Goal: Contribute content: Add original content to the website for others to see

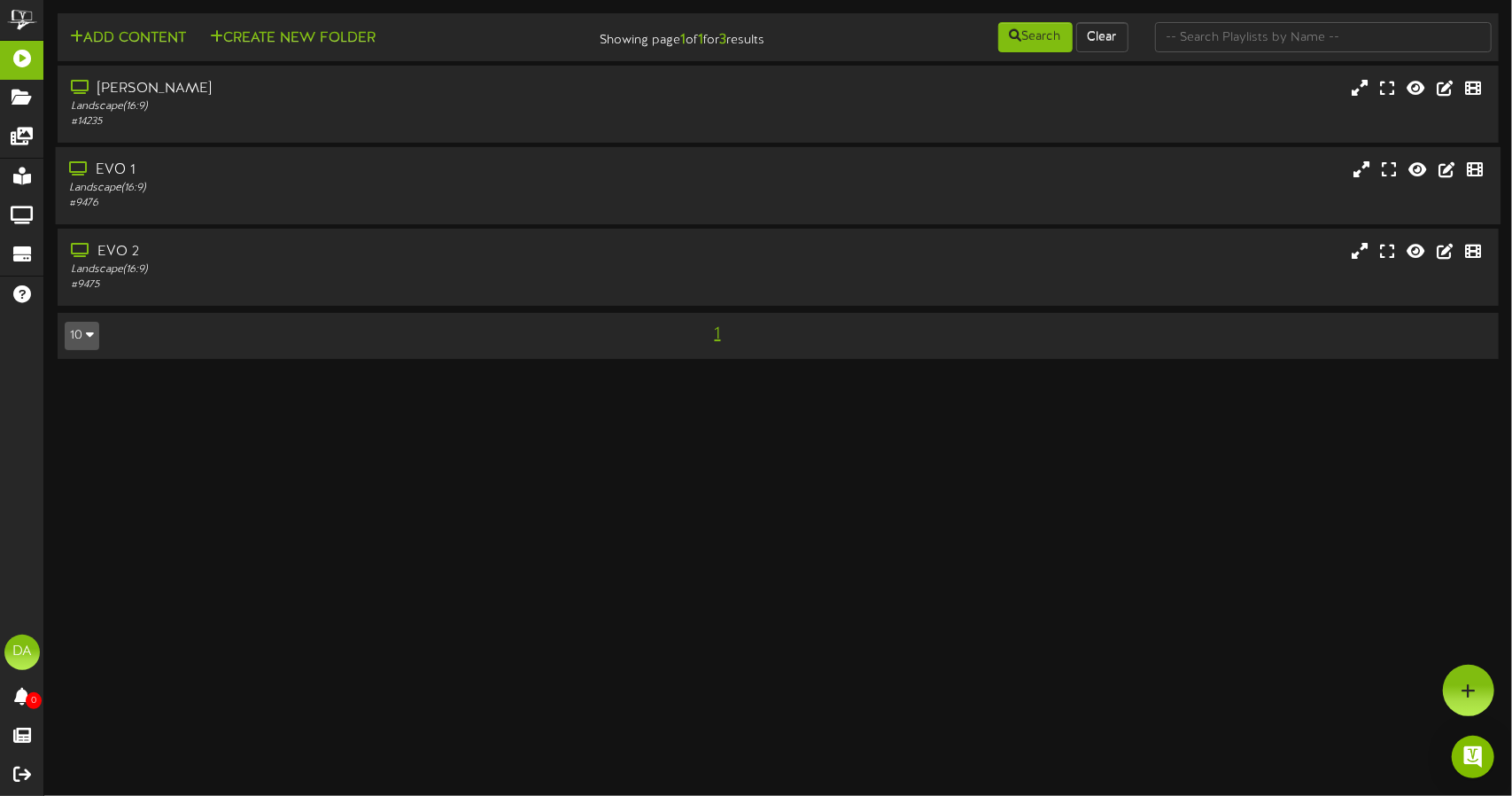
click at [527, 150] on div "EVO 1 Landscape ( 16:9 ) # 9476" at bounding box center [778, 185] width 1445 height 77
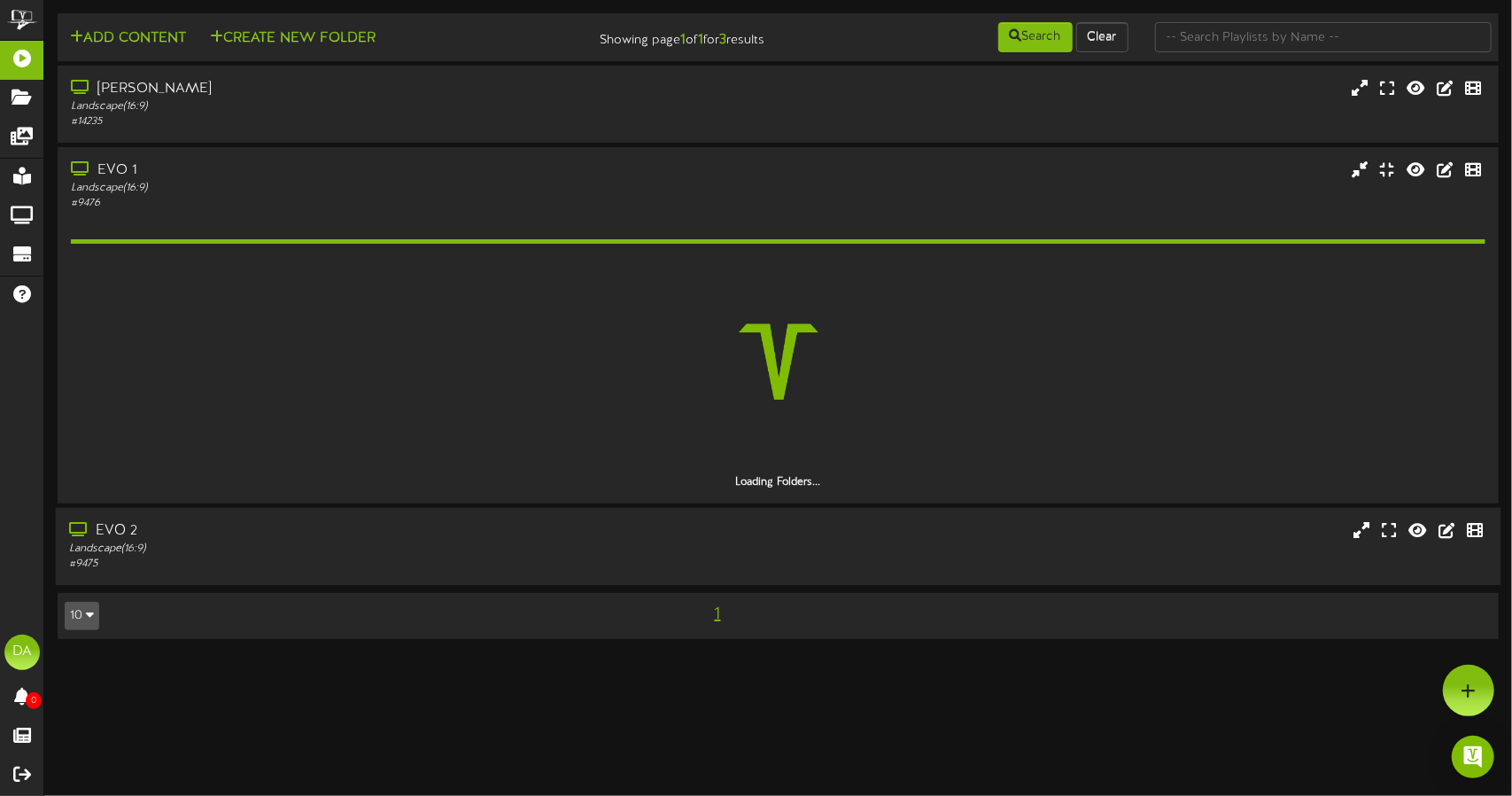
click at [523, 534] on div "EVO 2" at bounding box center [357, 531] width 575 height 20
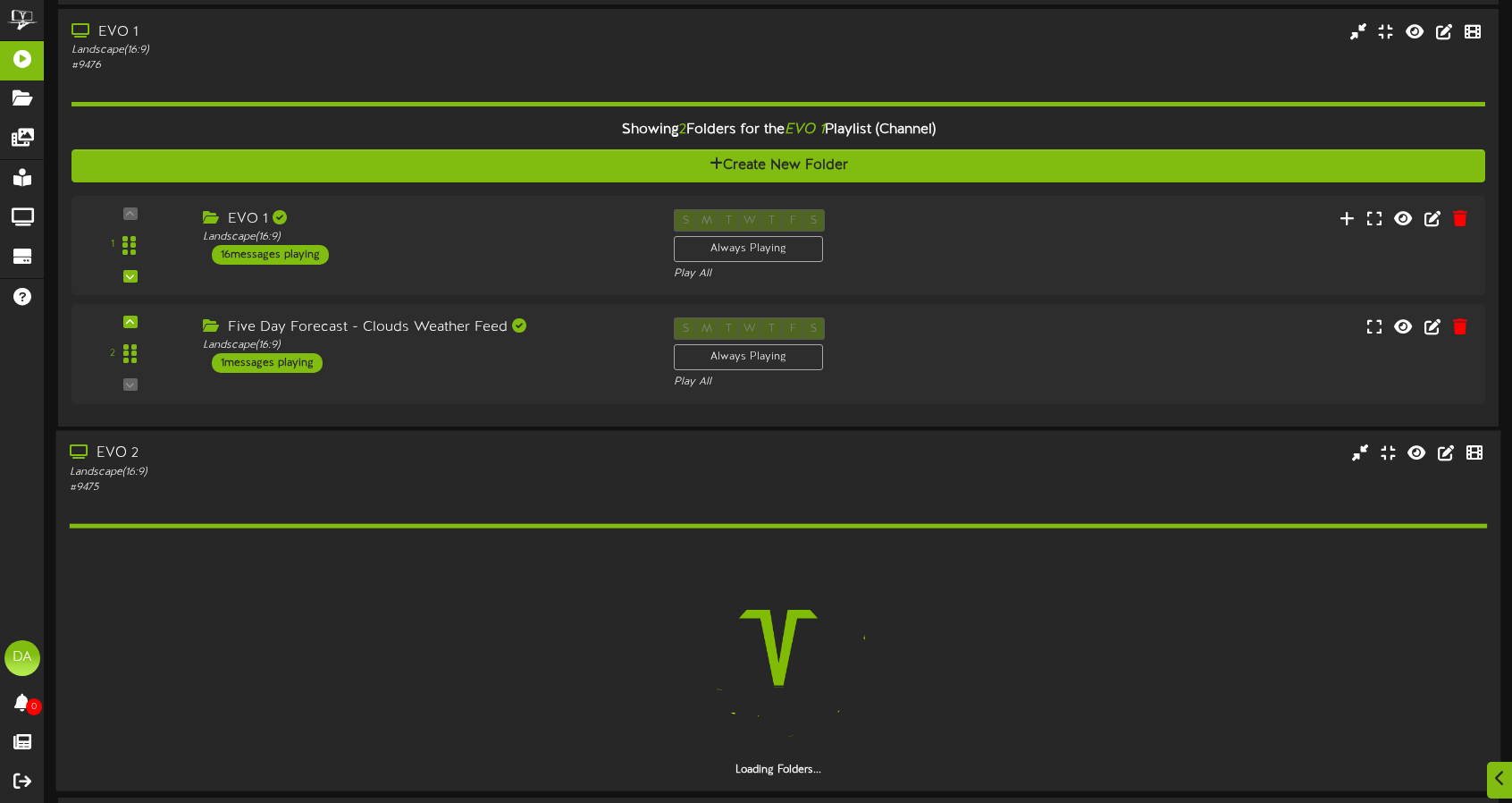
scroll to position [194, 0]
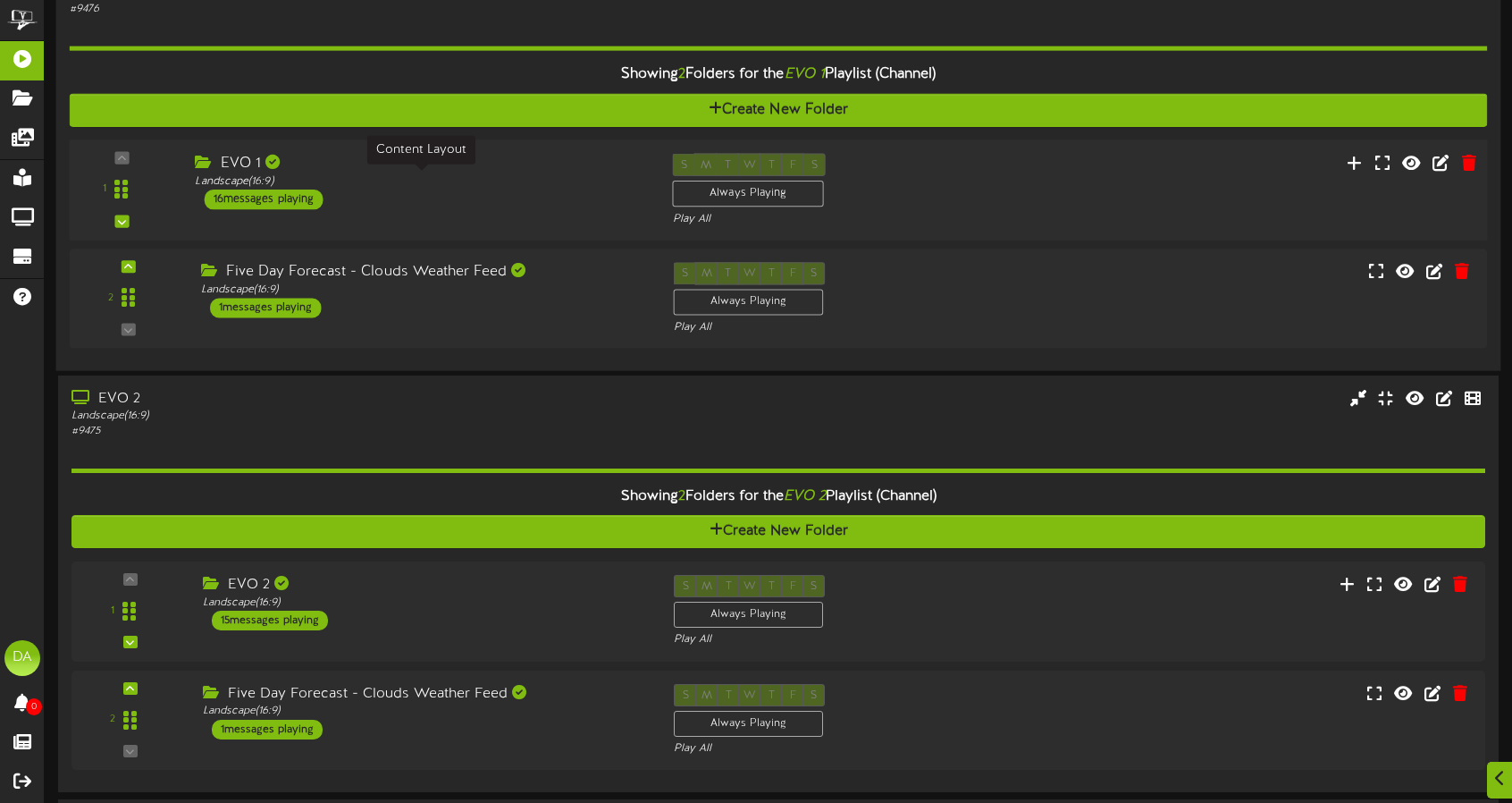
click at [470, 185] on div "Landscape ( 16:9 )" at bounding box center [420, 181] width 450 height 15
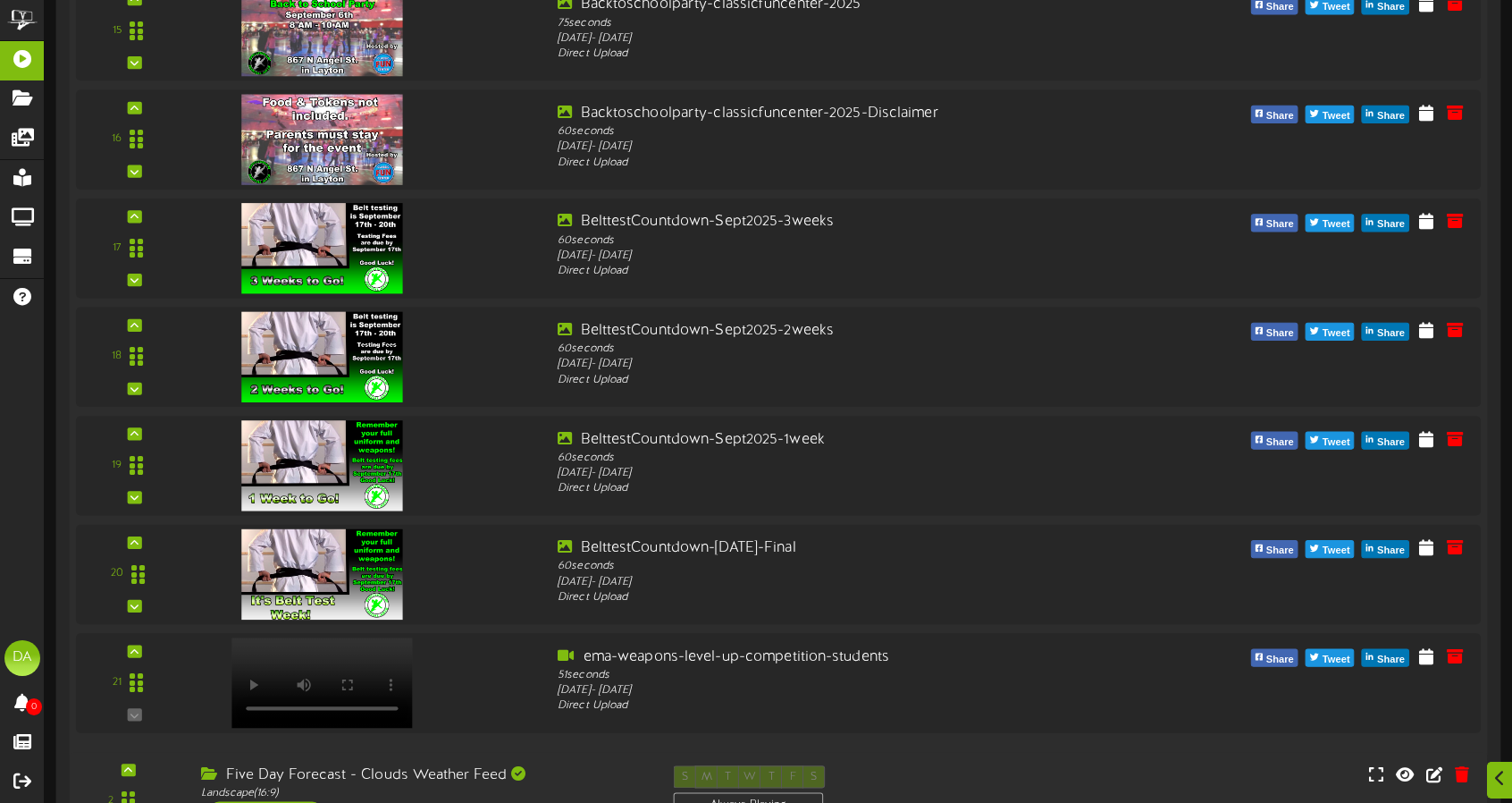
scroll to position [2058, 0]
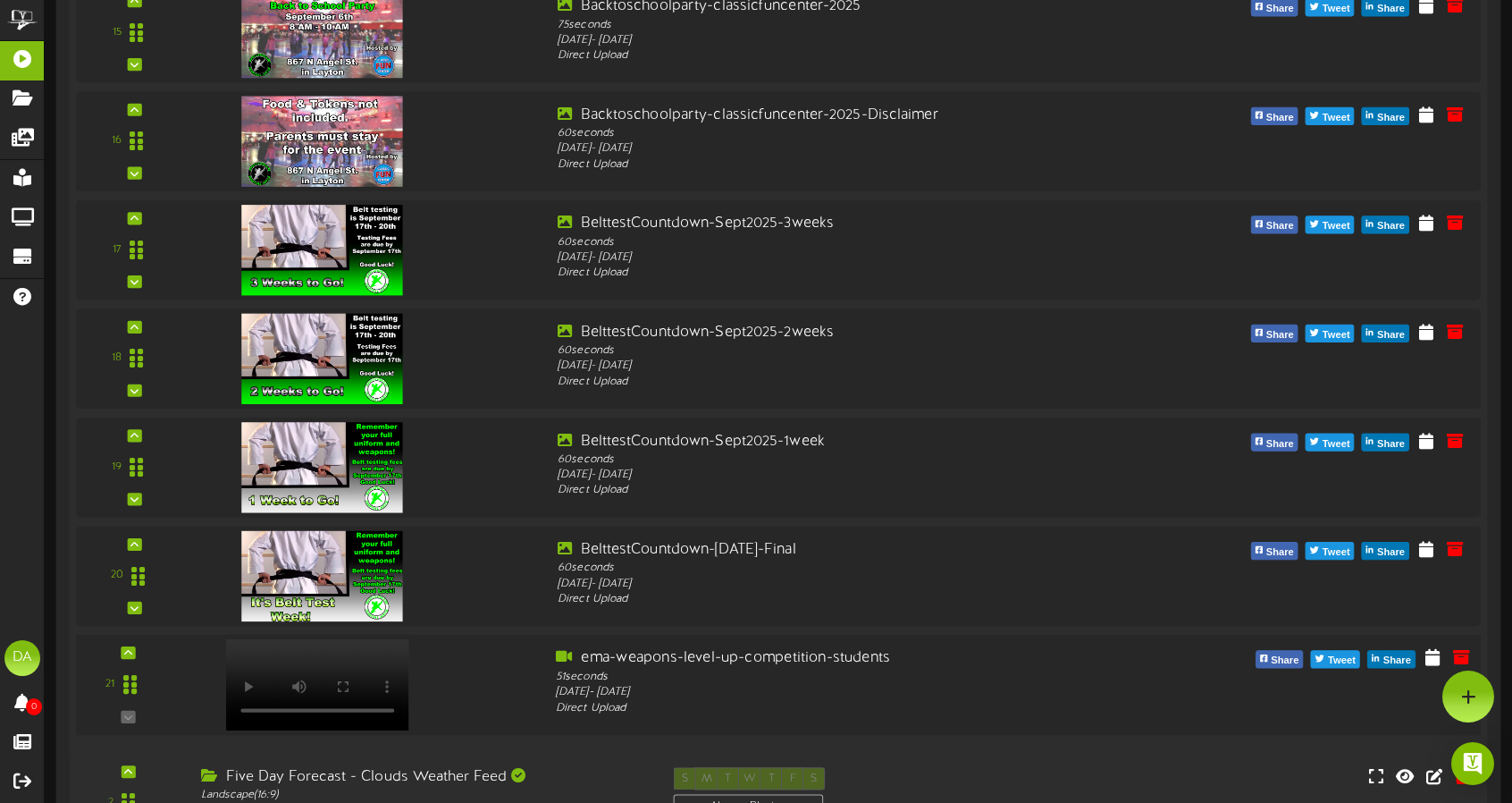
click at [478, 670] on div at bounding box center [364, 680] width 355 height 65
click at [1434, 666] on icon at bounding box center [1433, 656] width 18 height 20
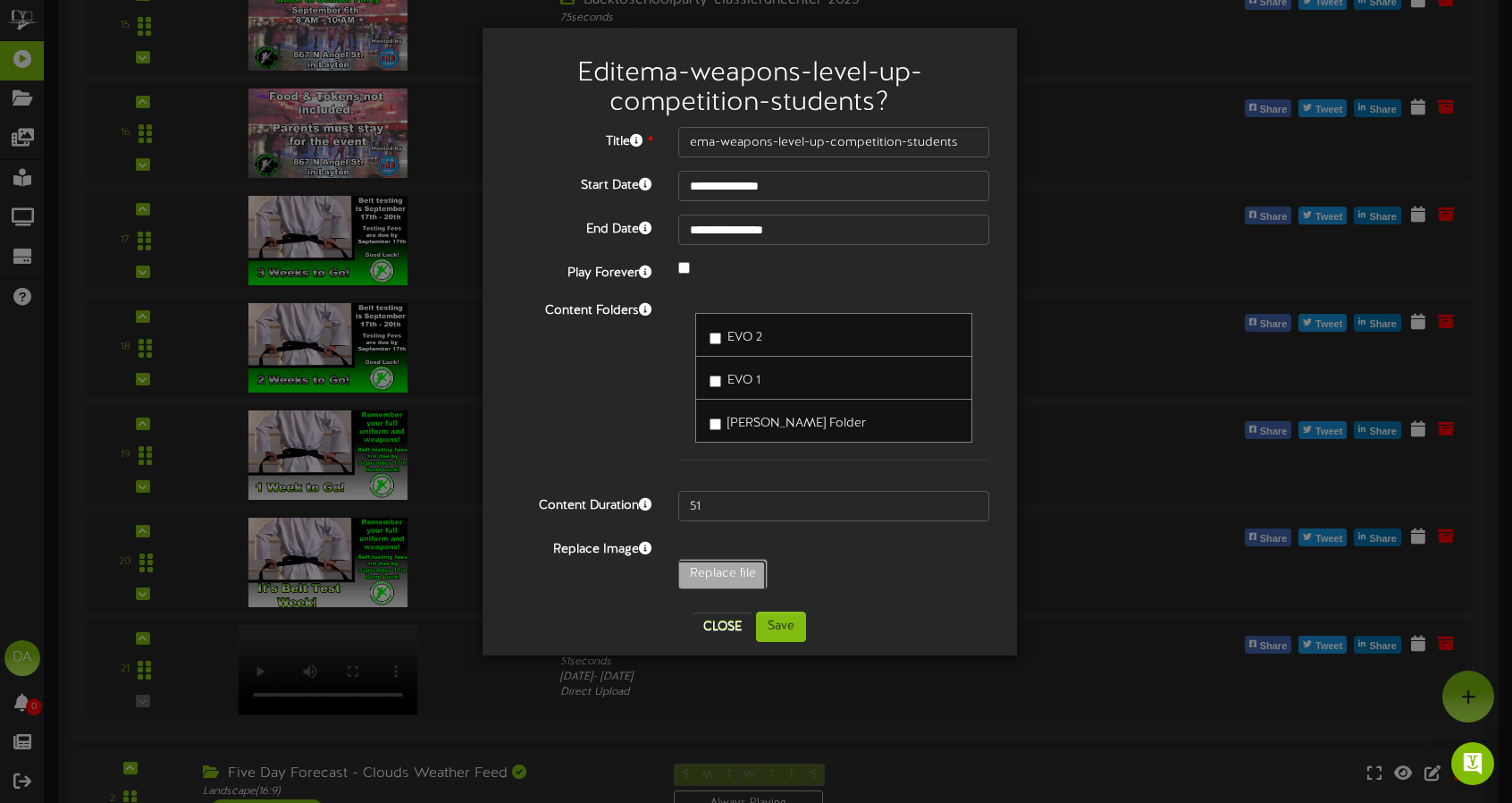
type input "**********"
click at [778, 616] on button "Save" at bounding box center [781, 626] width 50 height 31
click at [774, 624] on button "Save" at bounding box center [781, 626] width 50 height 31
click at [736, 612] on button "Close" at bounding box center [722, 626] width 60 height 29
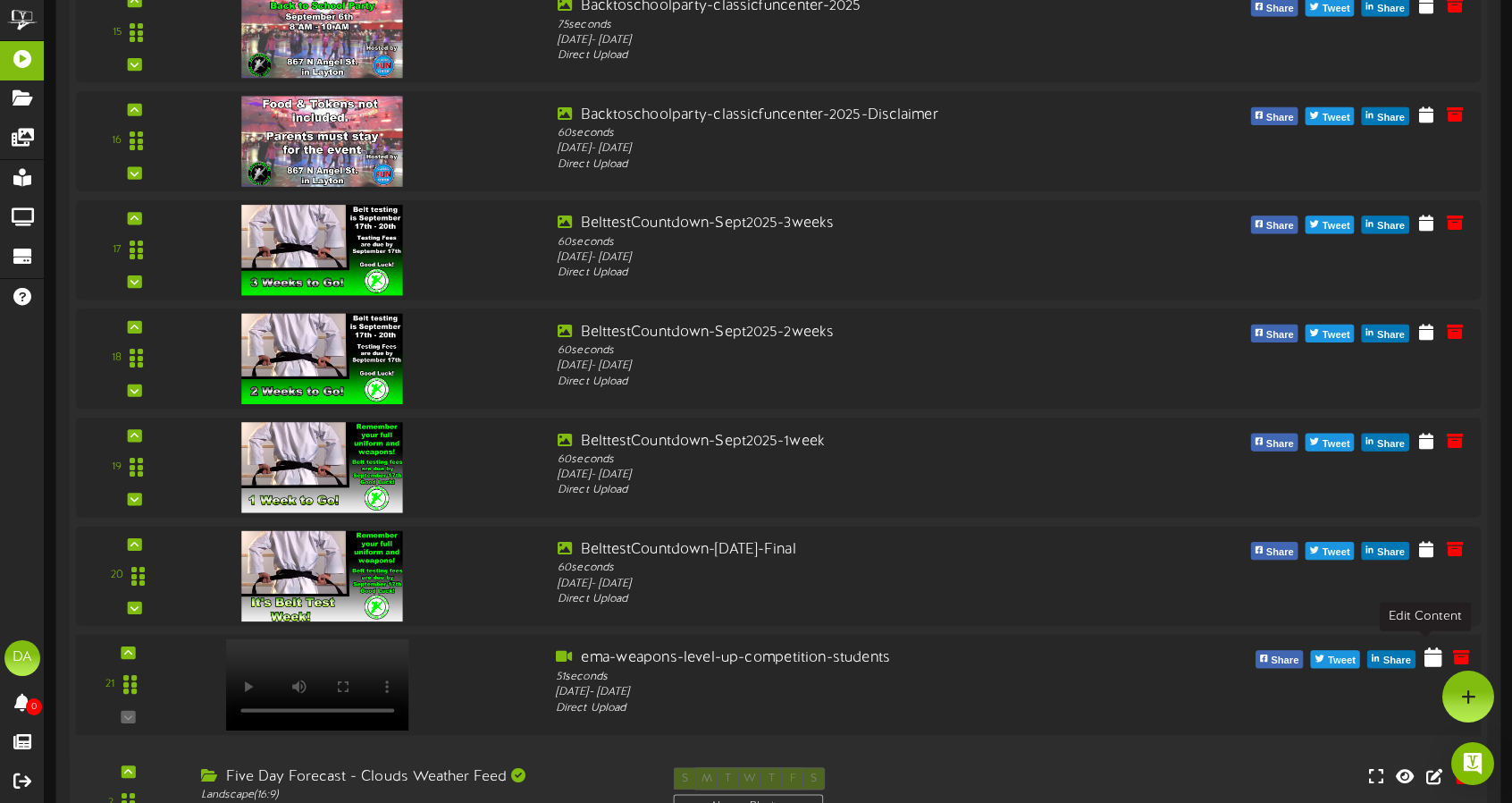
click at [1426, 652] on icon at bounding box center [1433, 656] width 18 height 20
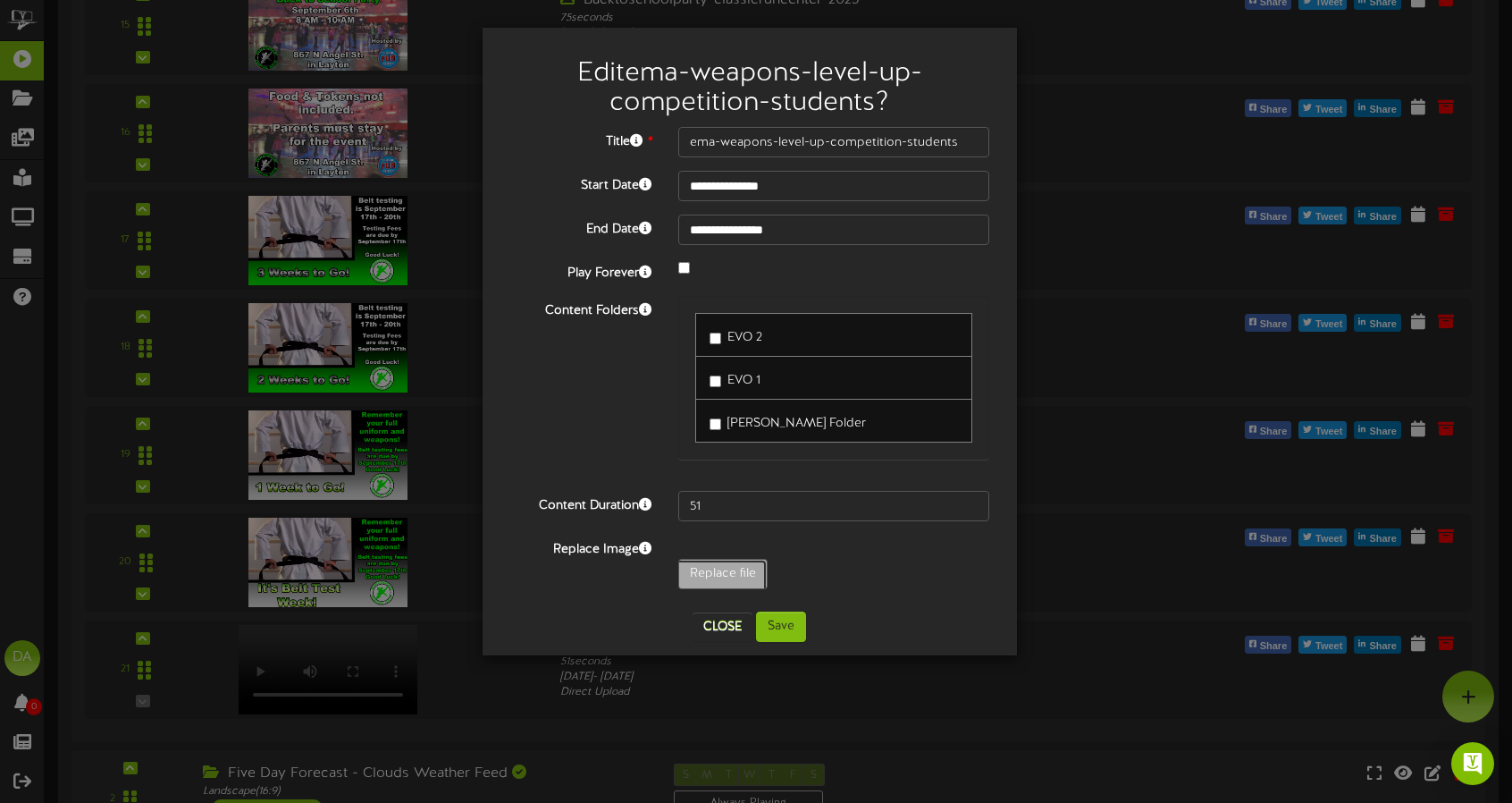
type input "**********"
type input "49"
click at [773, 624] on button "Save" at bounding box center [781, 626] width 50 height 31
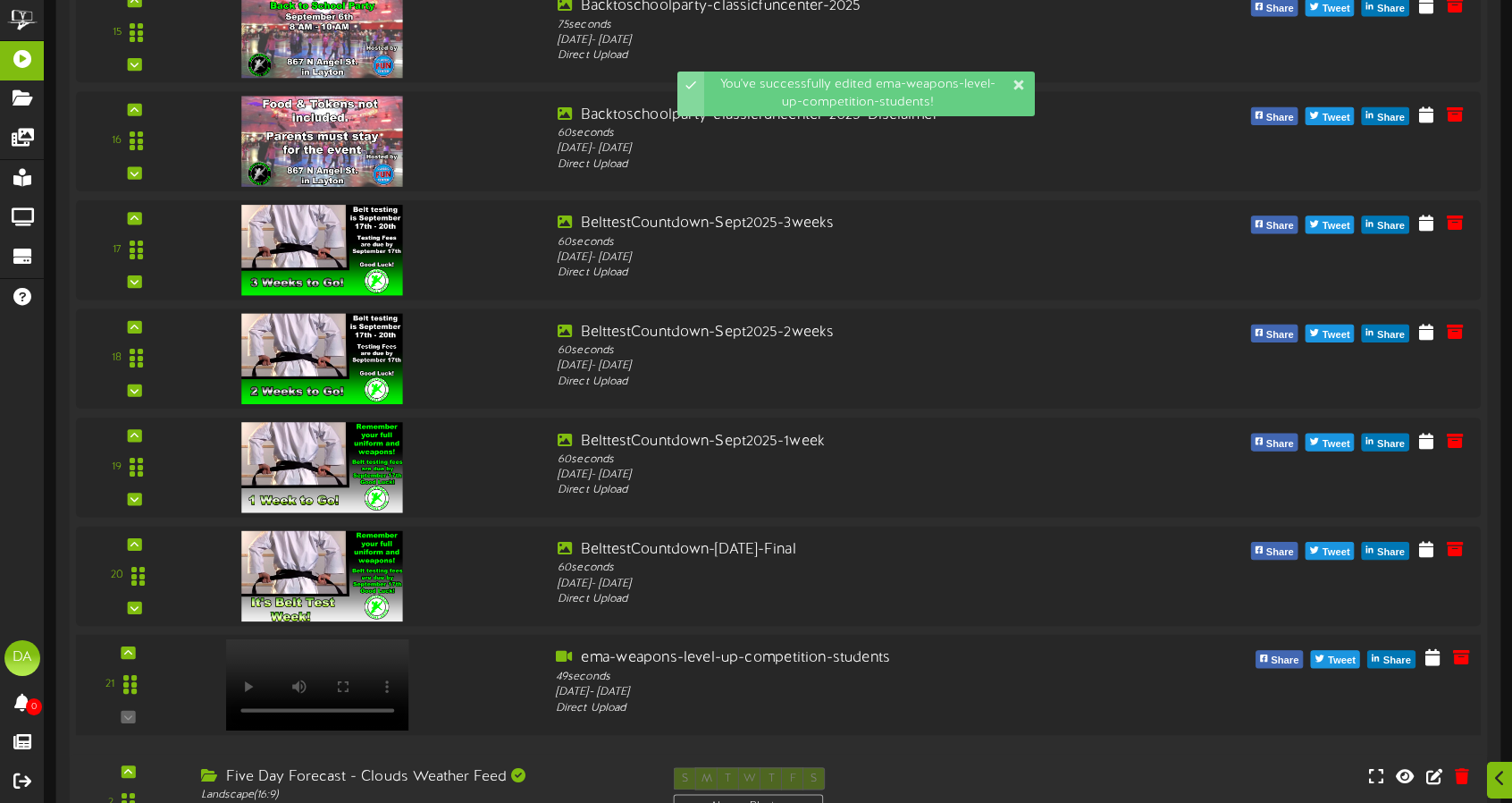
click at [335, 670] on div at bounding box center [316, 666] width 210 height 92
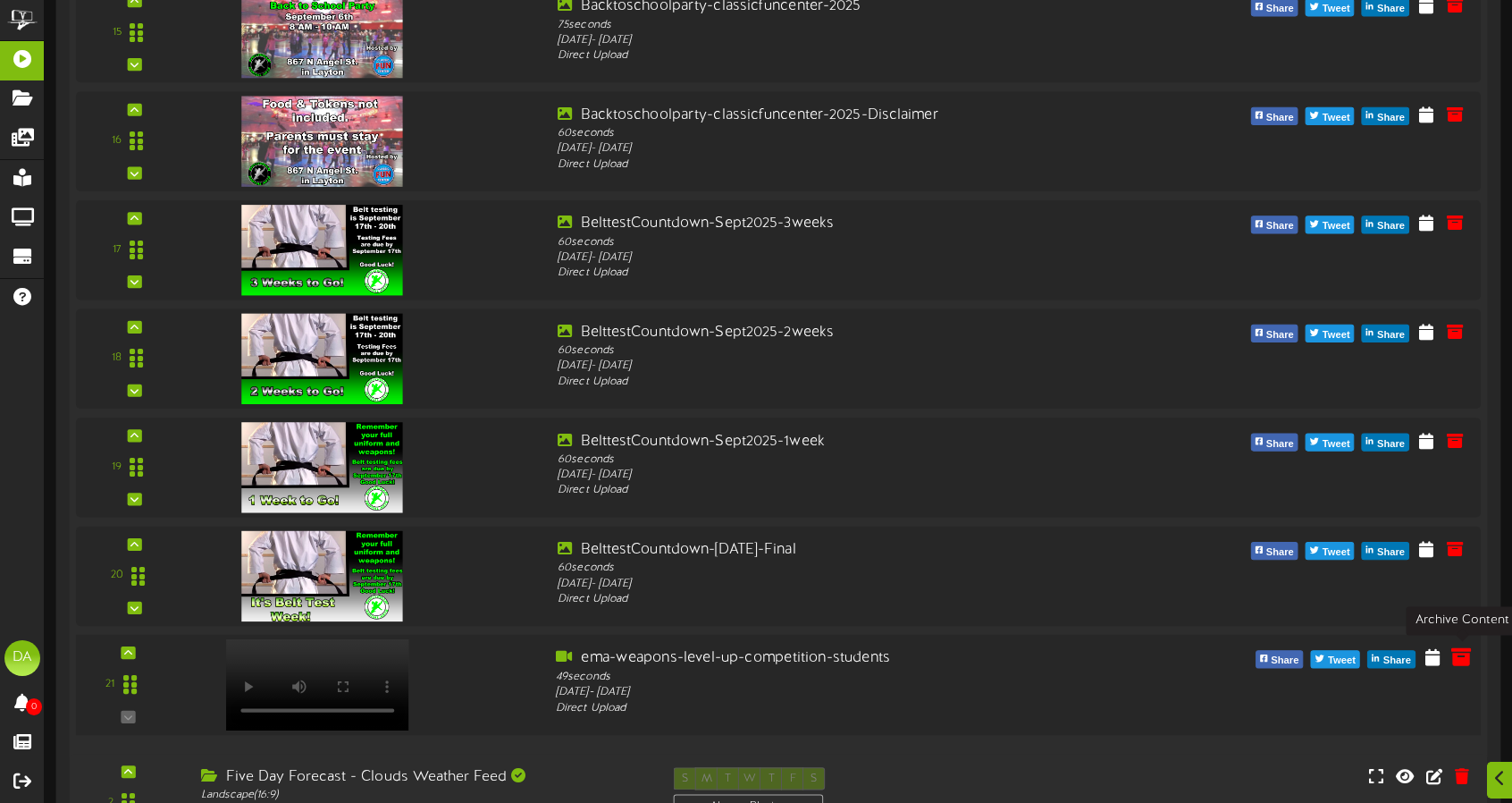
click at [1467, 655] on icon at bounding box center [1461, 656] width 20 height 20
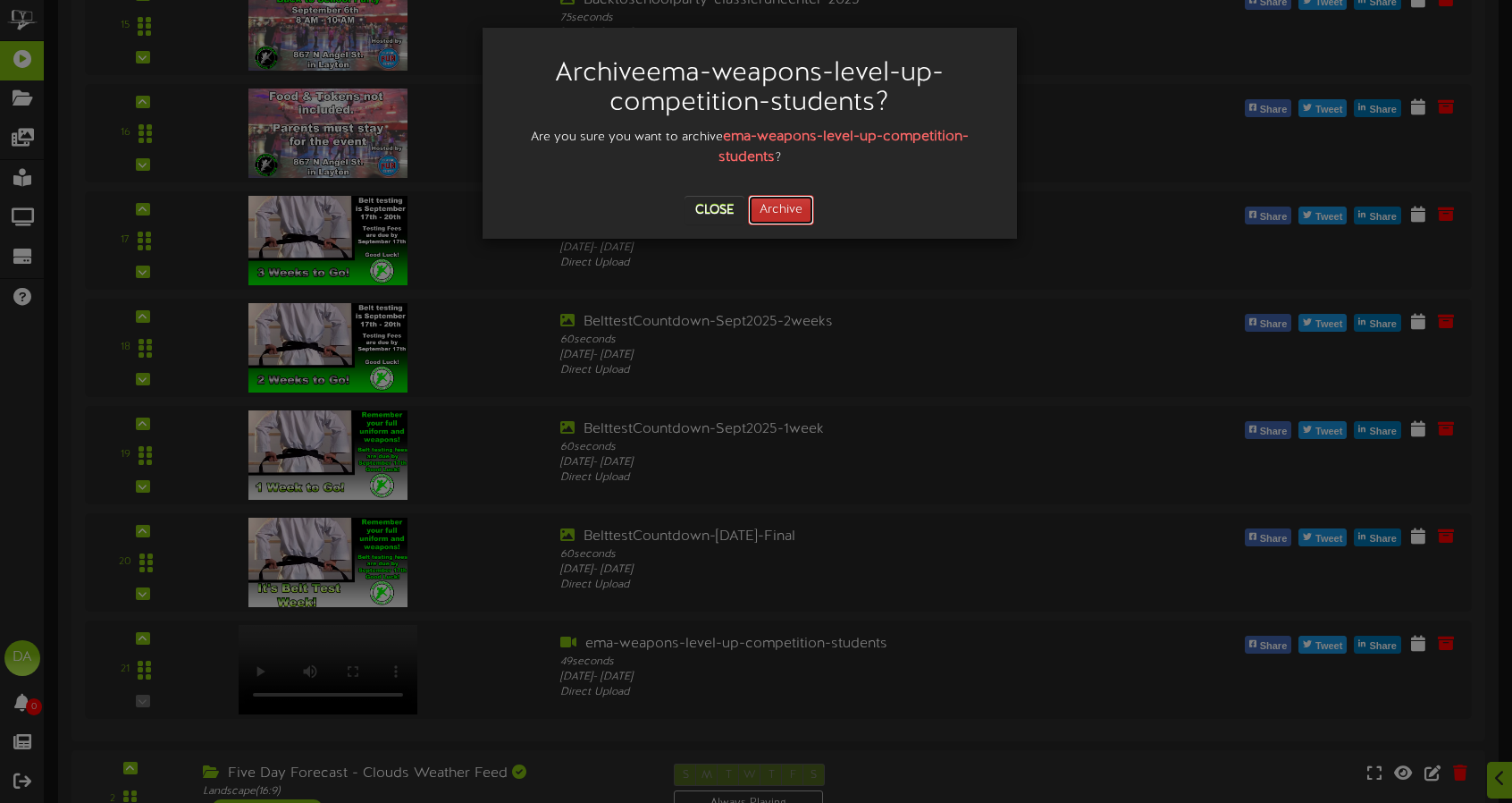
click at [803, 210] on button "Archive" at bounding box center [780, 209] width 66 height 31
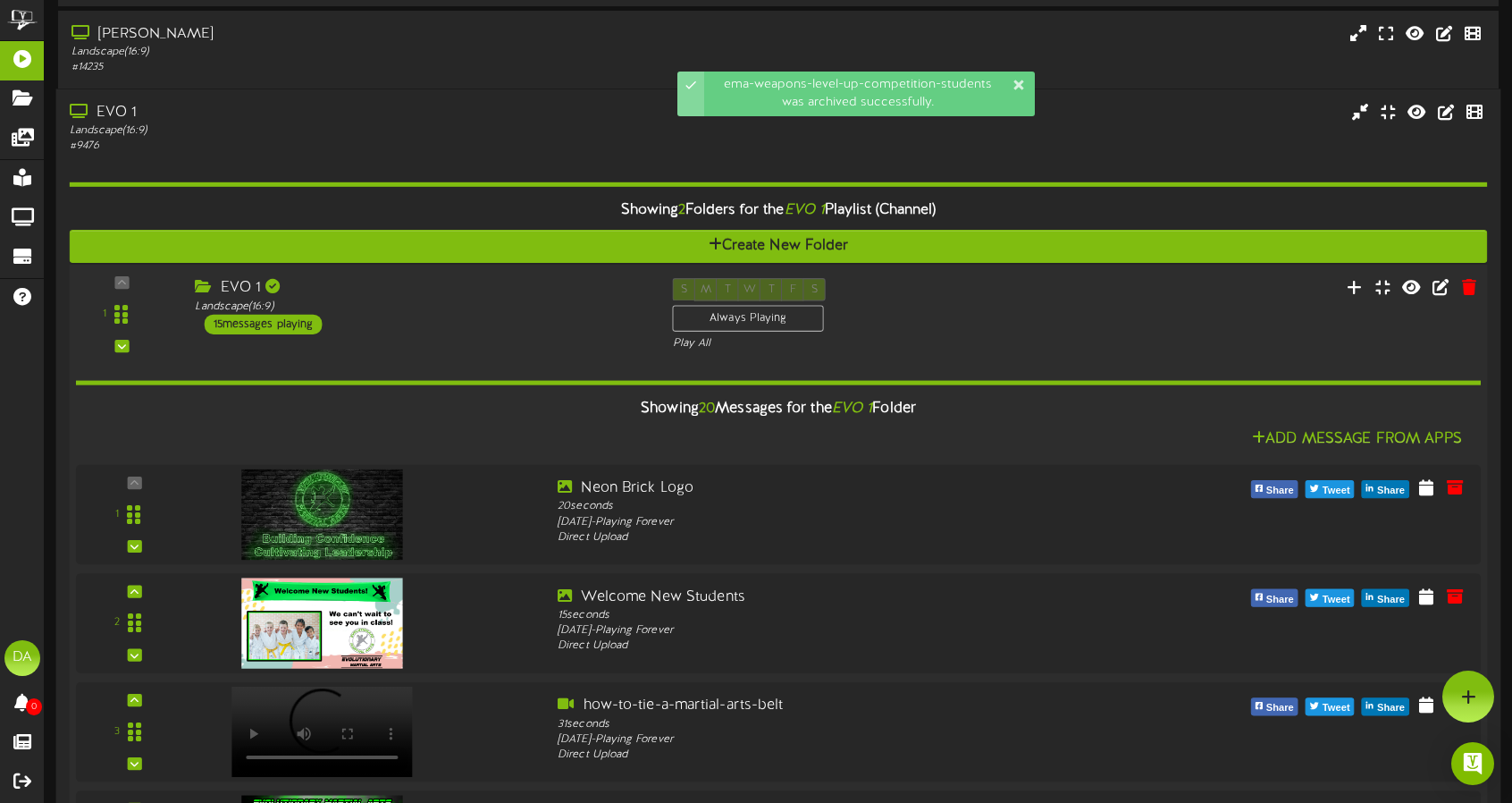
scroll to position [0, 0]
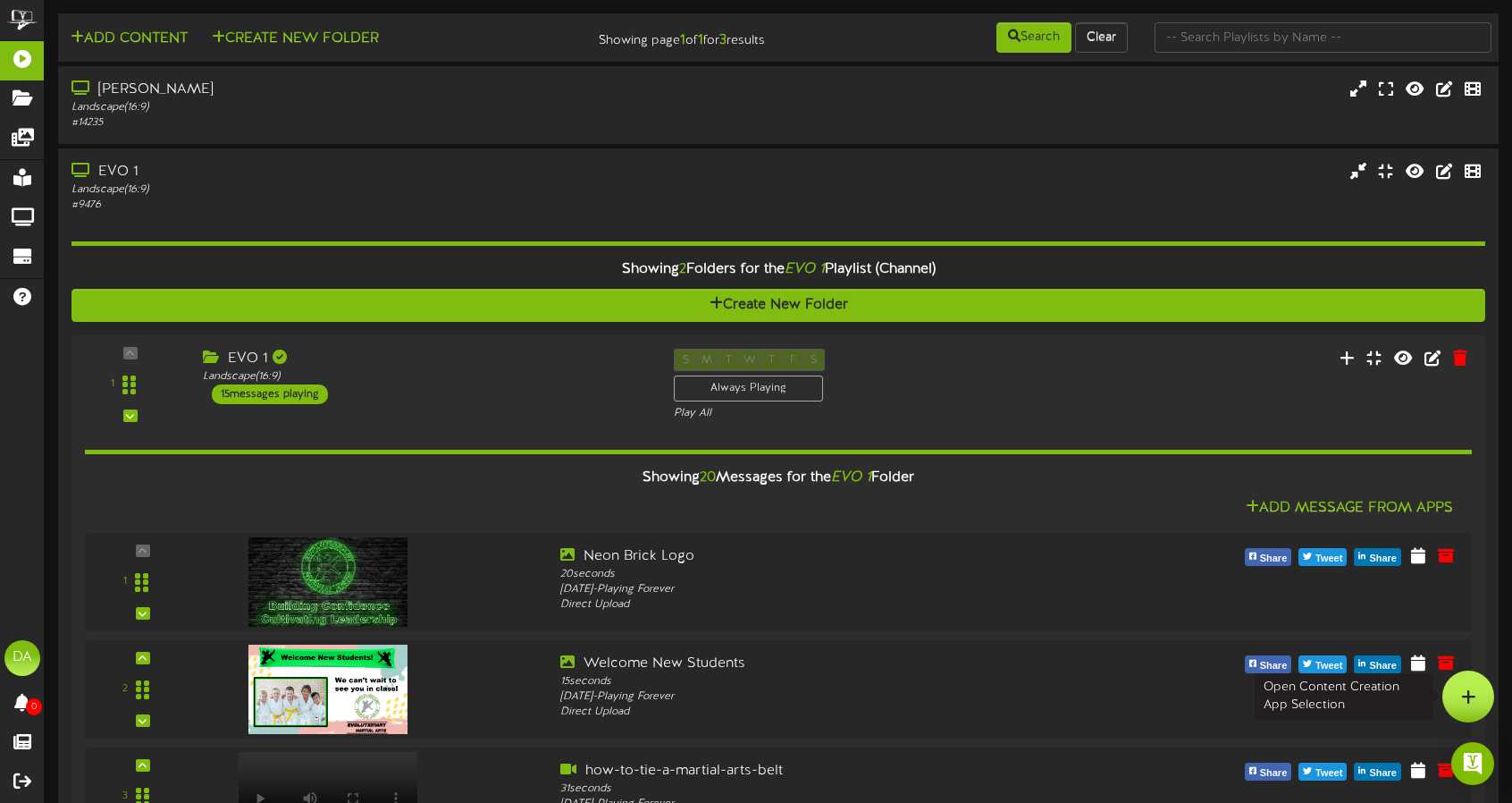
click at [1473, 685] on div at bounding box center [1467, 695] width 51 height 51
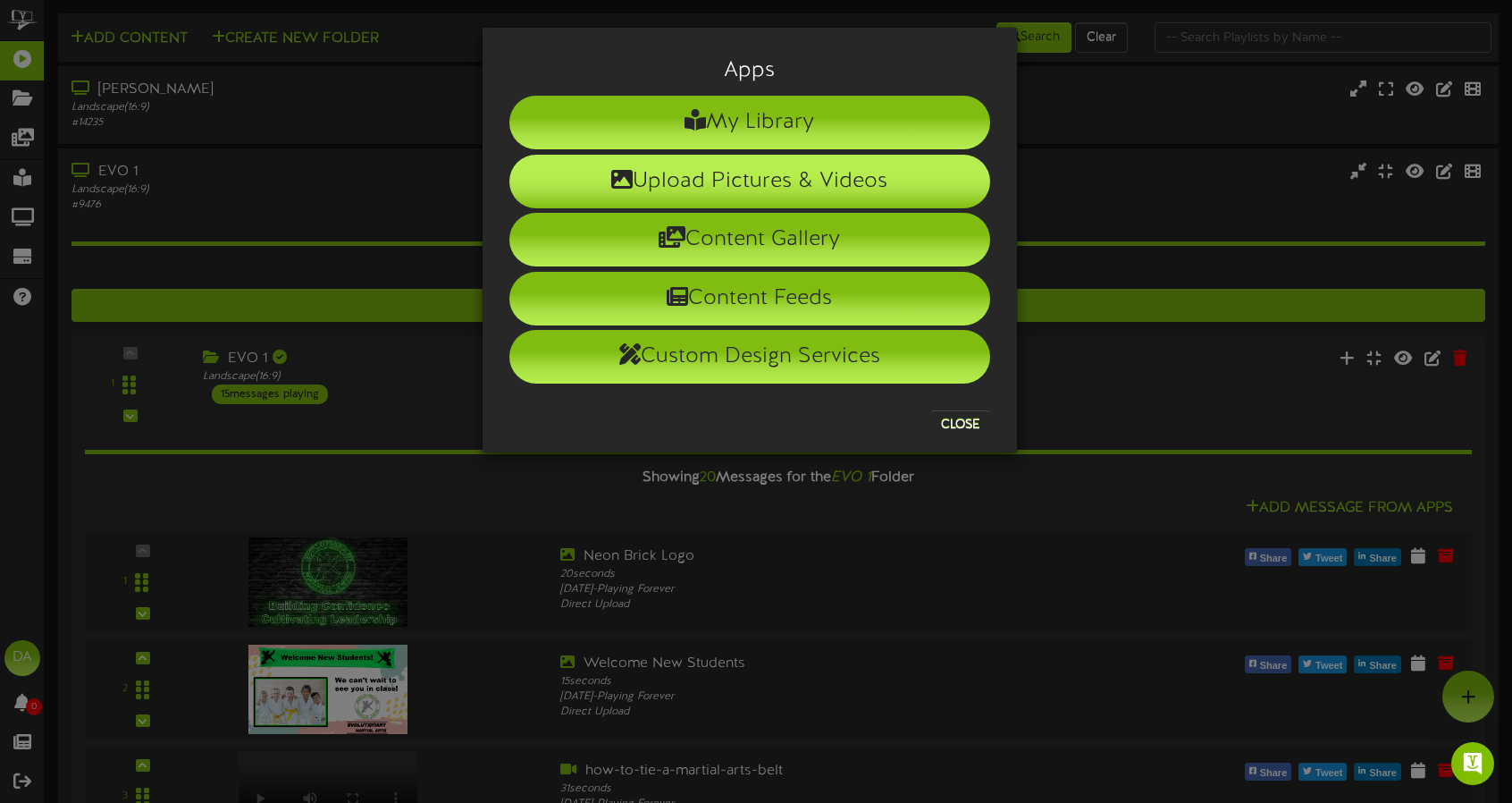
click at [758, 174] on li "Upload Pictures & Videos" at bounding box center [749, 180] width 480 height 53
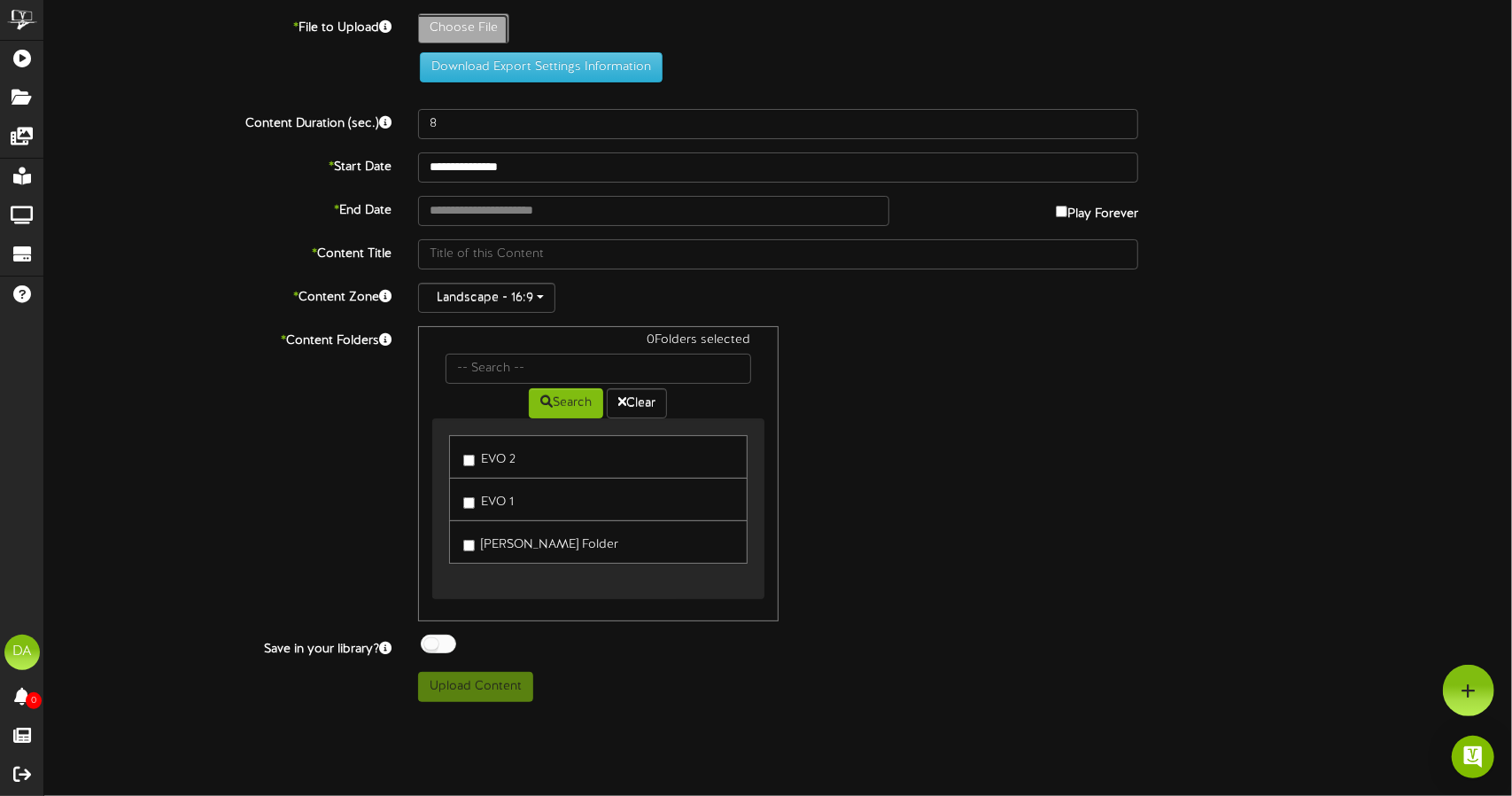
type input "**********"
type input "ema-weapons-level-up-competition-students"
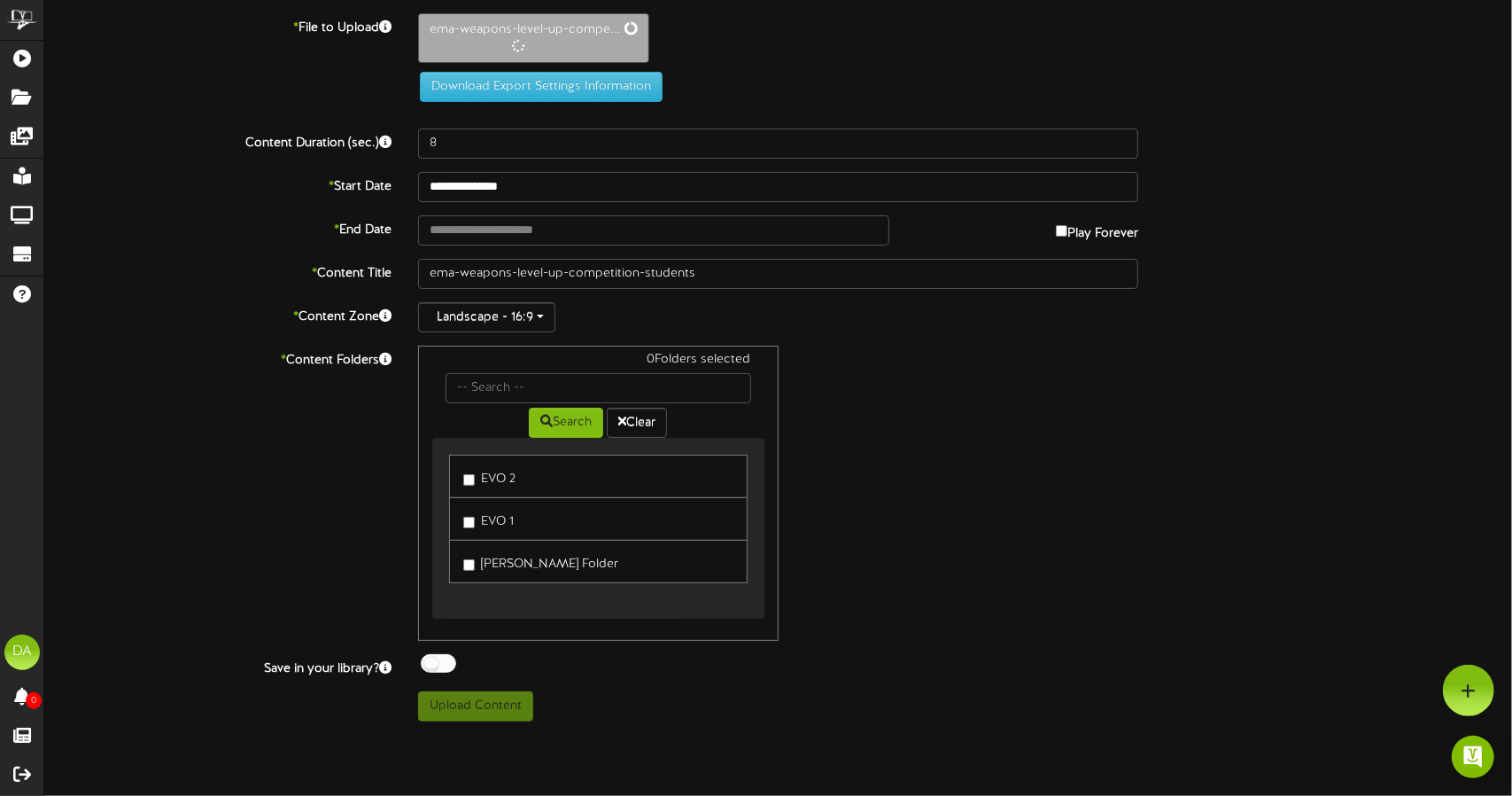
click at [473, 510] on label "EVO 1" at bounding box center [488, 519] width 50 height 24
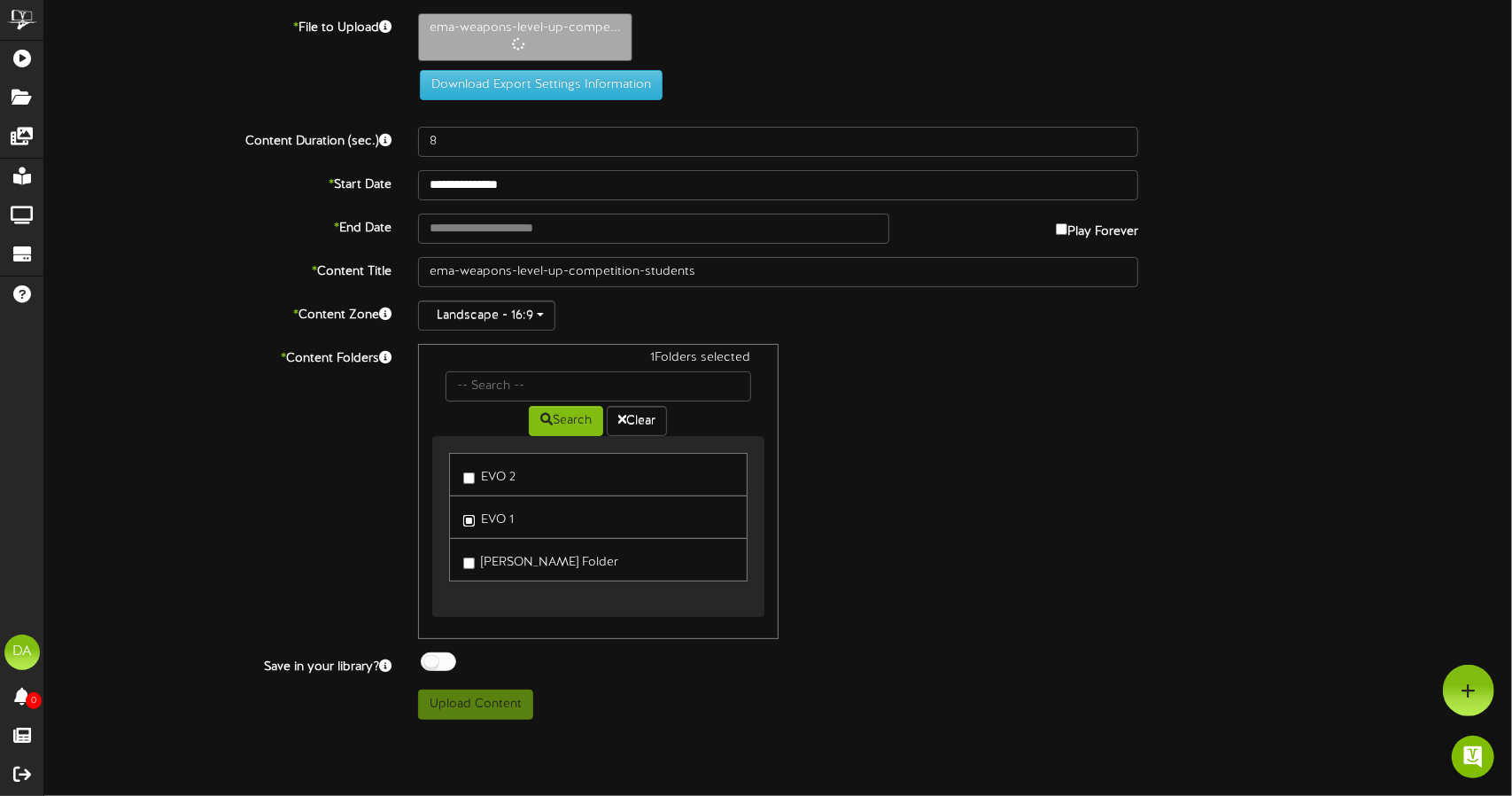
type input "49"
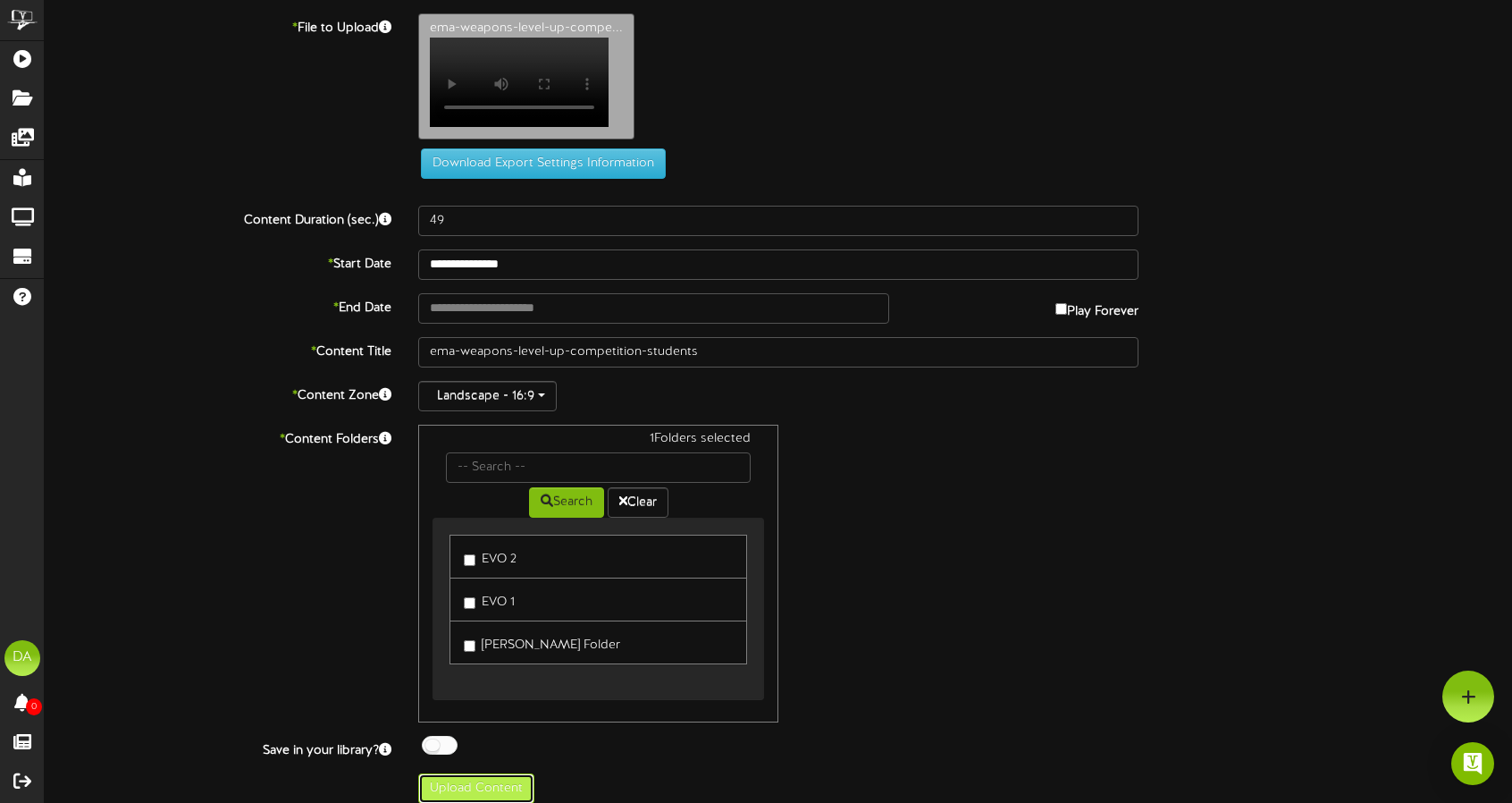
click at [487, 784] on button "Upload Content" at bounding box center [476, 788] width 116 height 31
type input "**********"
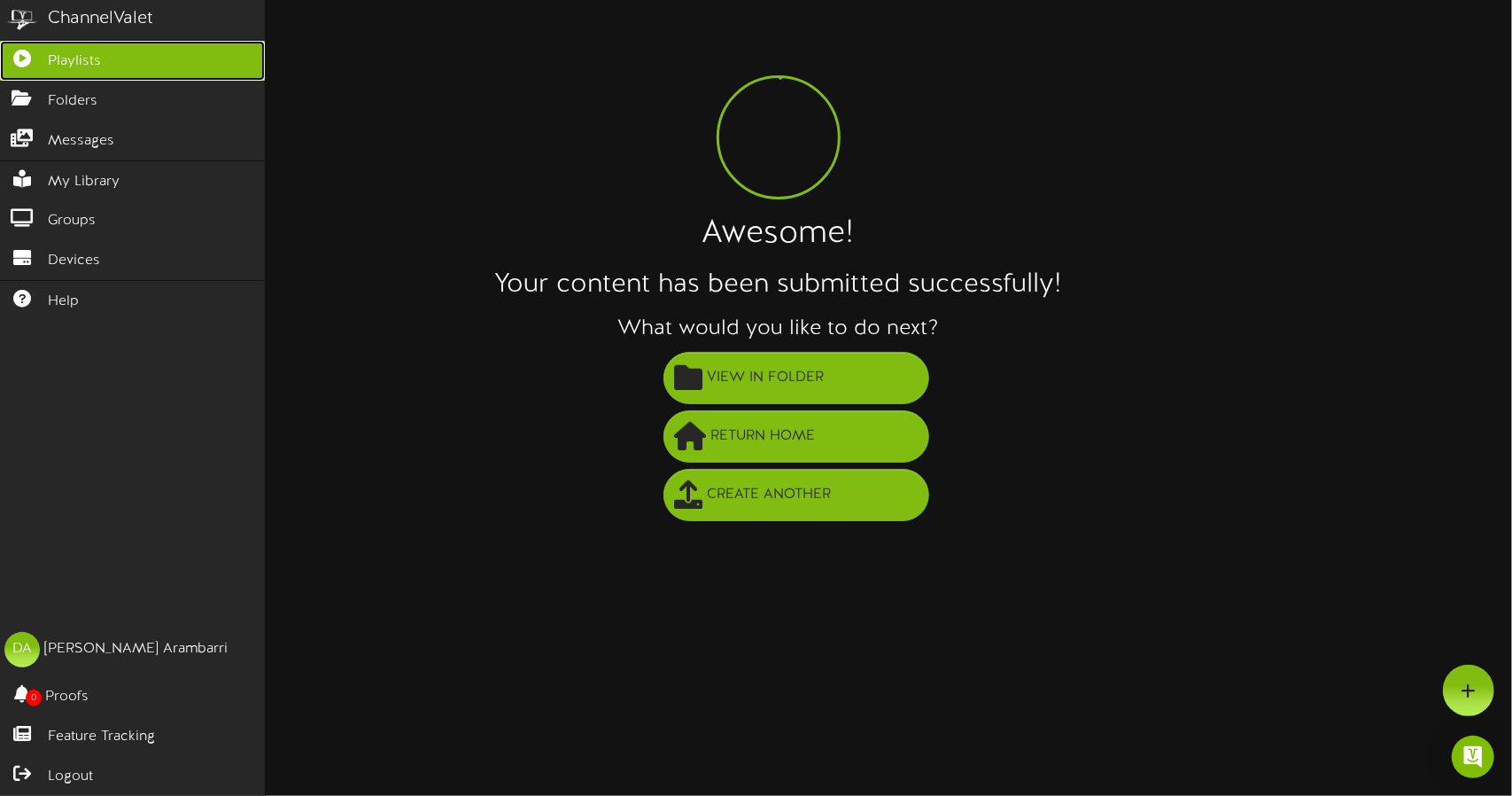
click at [143, 65] on link "Playlists" at bounding box center [132, 60] width 265 height 40
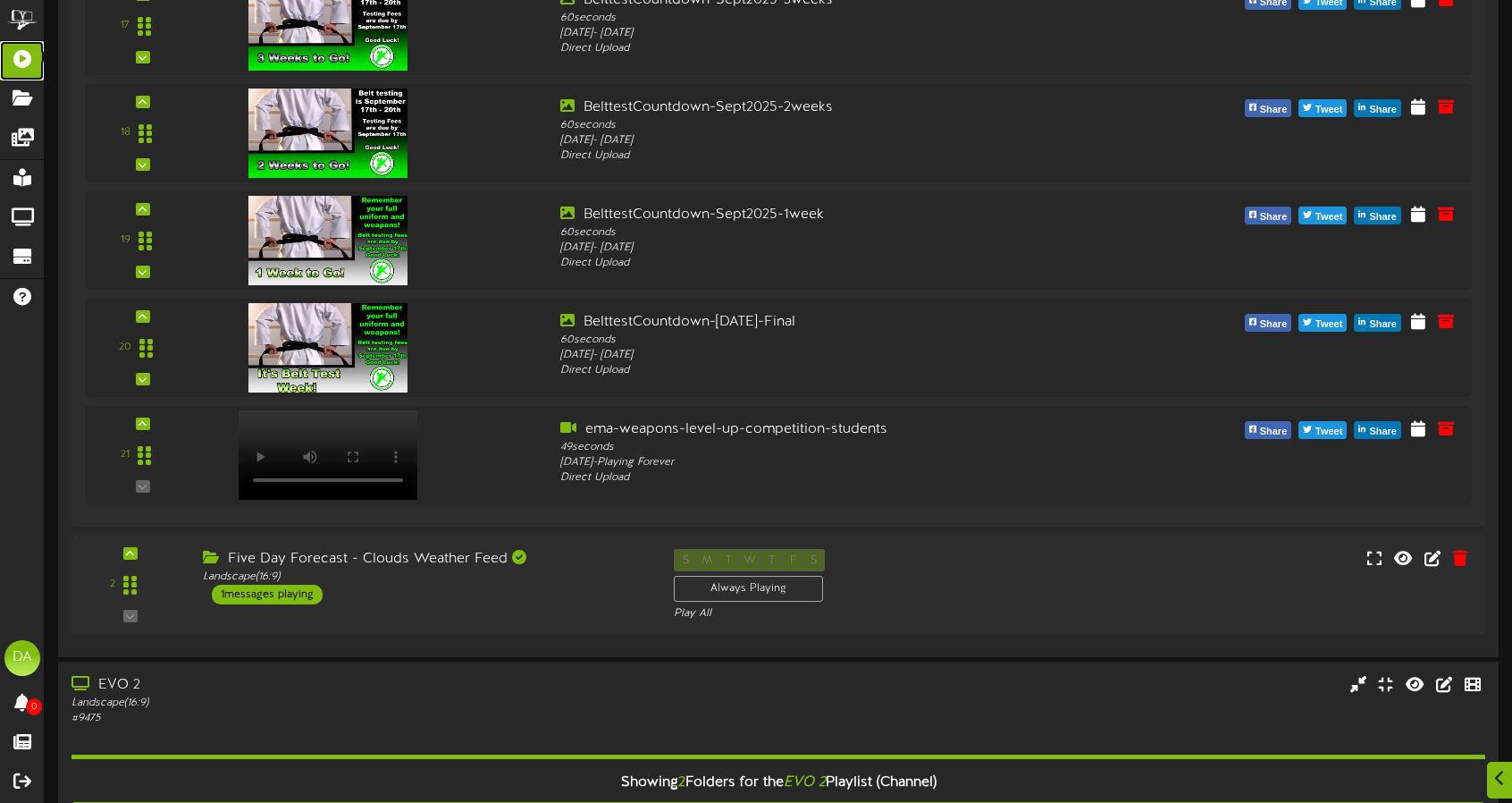
scroll to position [2286, 0]
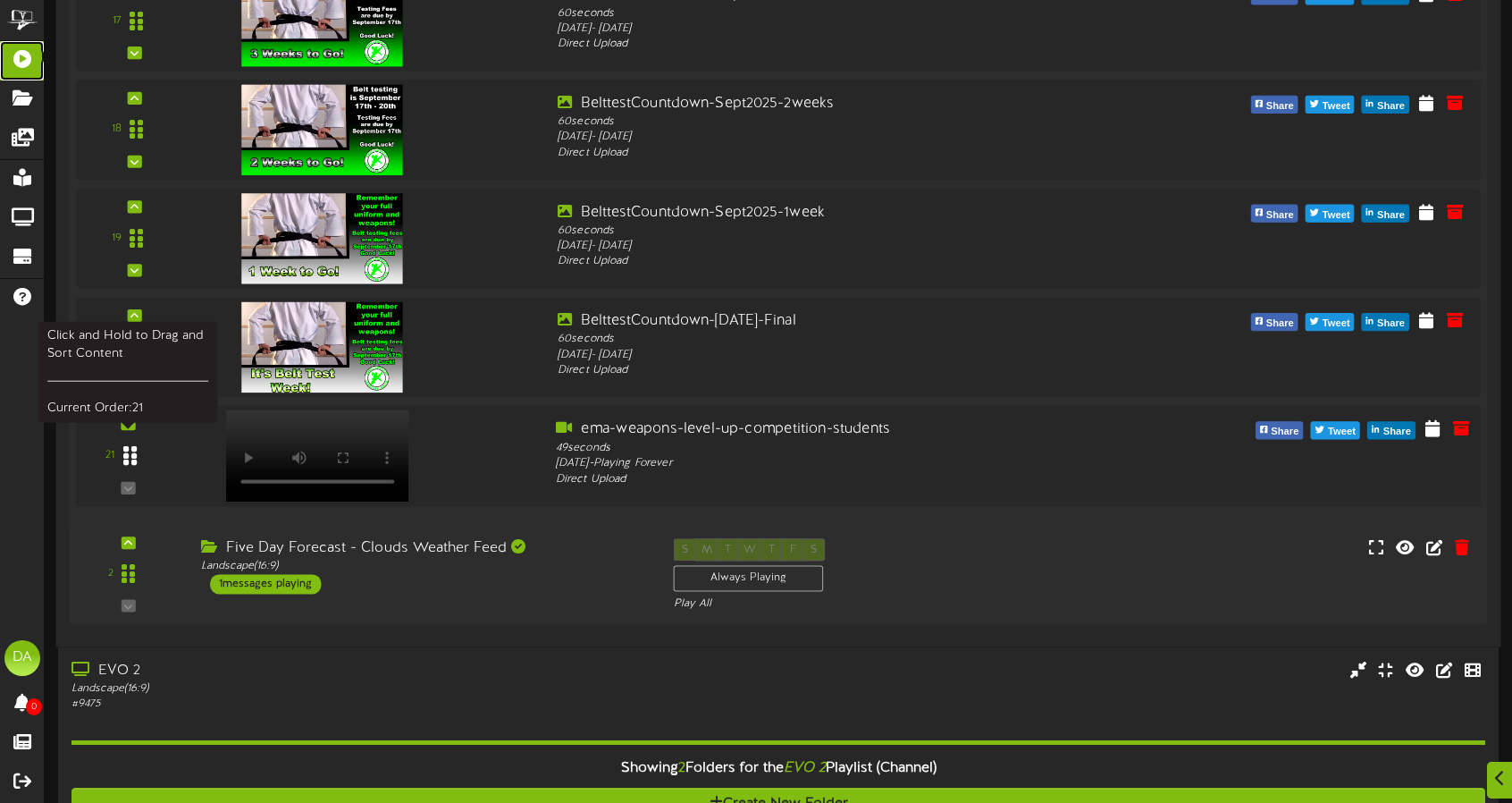
click at [112, 458] on div at bounding box center [130, 455] width 41 height 46
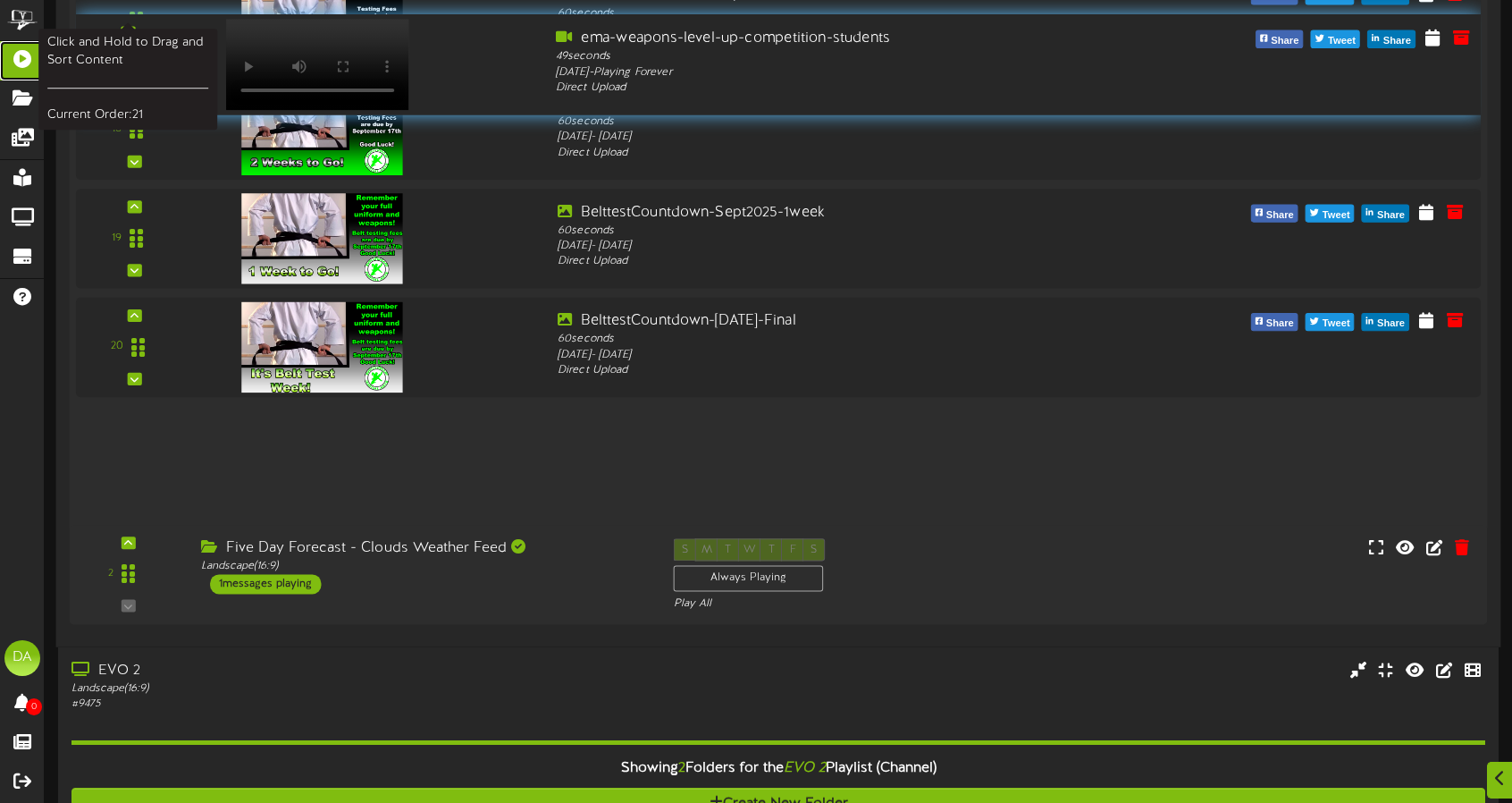
drag, startPoint x: 142, startPoint y: 455, endPoint x: 141, endPoint y: 69, distance: 386.0
click at [141, 69] on div at bounding box center [130, 65] width 41 height 46
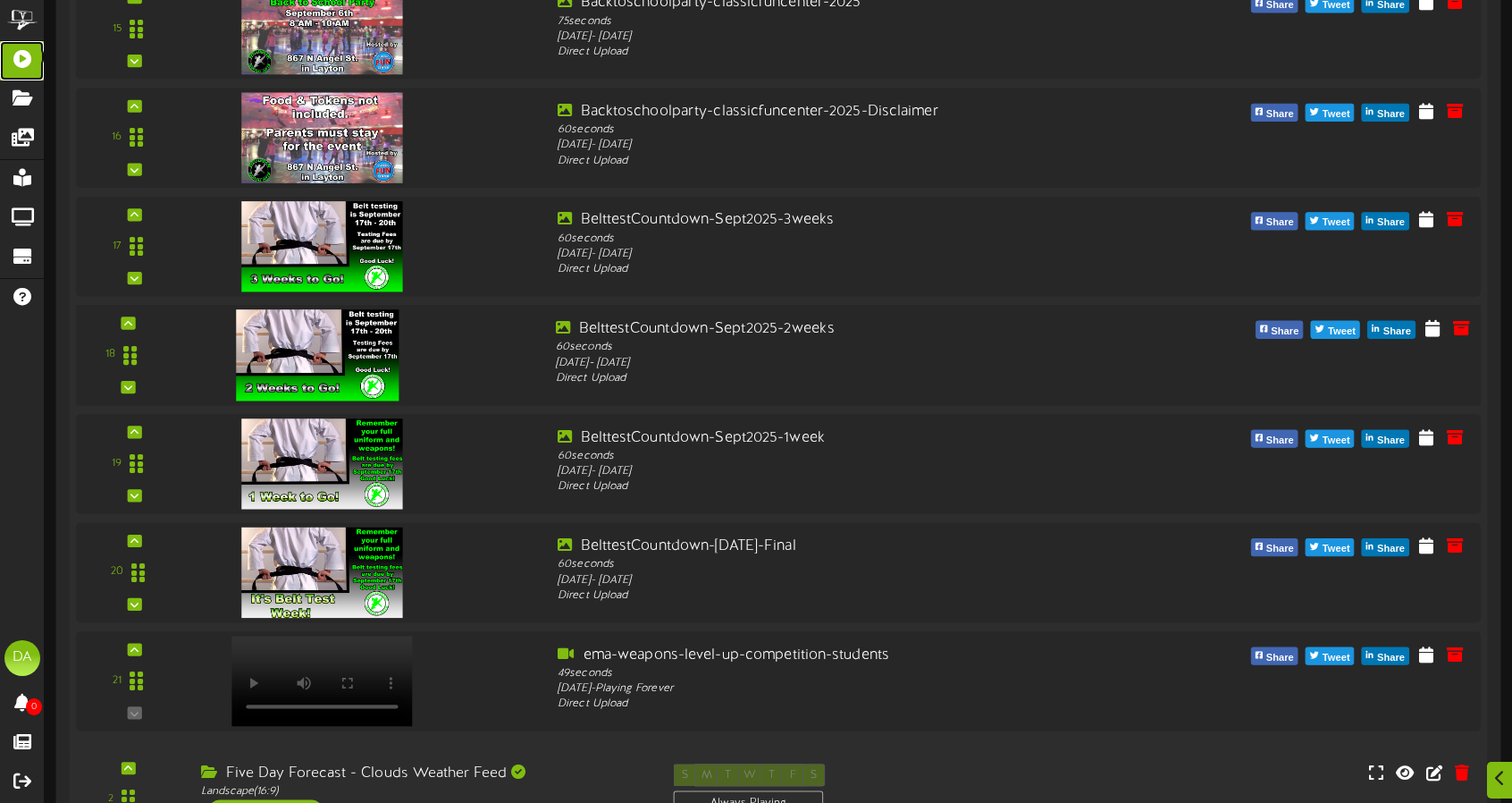
scroll to position [2062, 0]
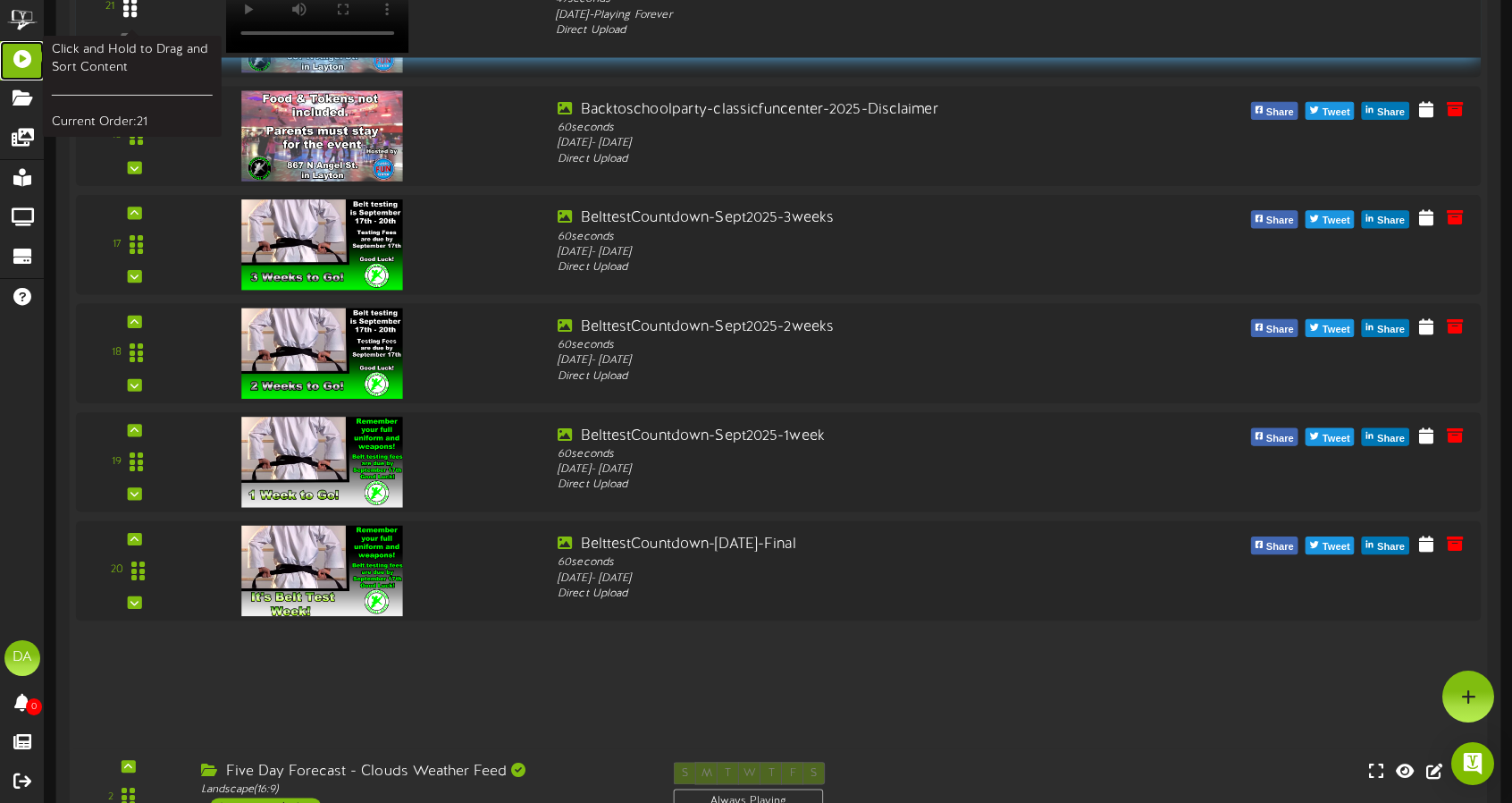
drag, startPoint x: 140, startPoint y: 679, endPoint x: 118, endPoint y: 15, distance: 664.4
click at [118, 15] on div at bounding box center [130, 7] width 41 height 46
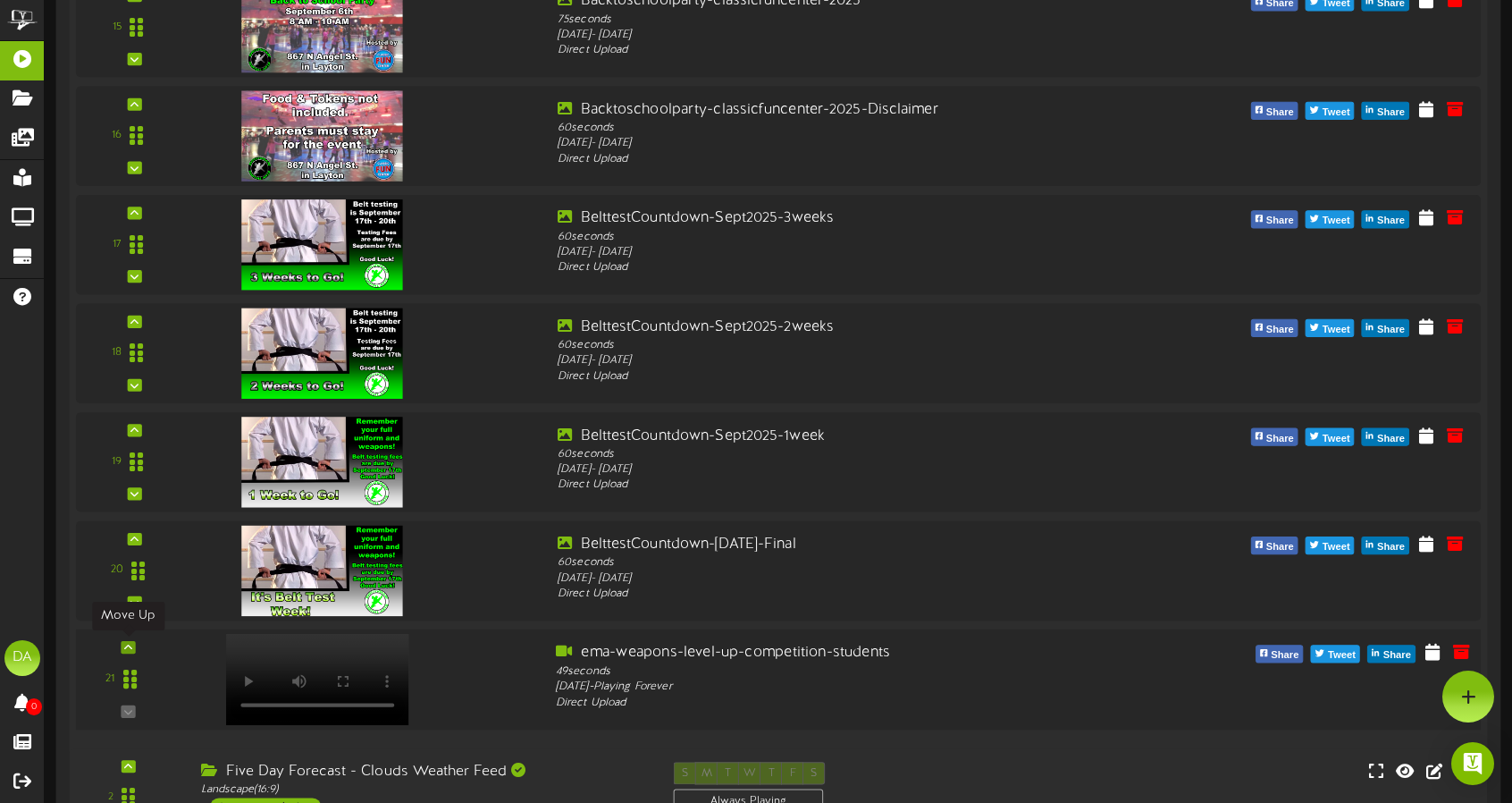
click at [128, 651] on div at bounding box center [127, 646] width 14 height 12
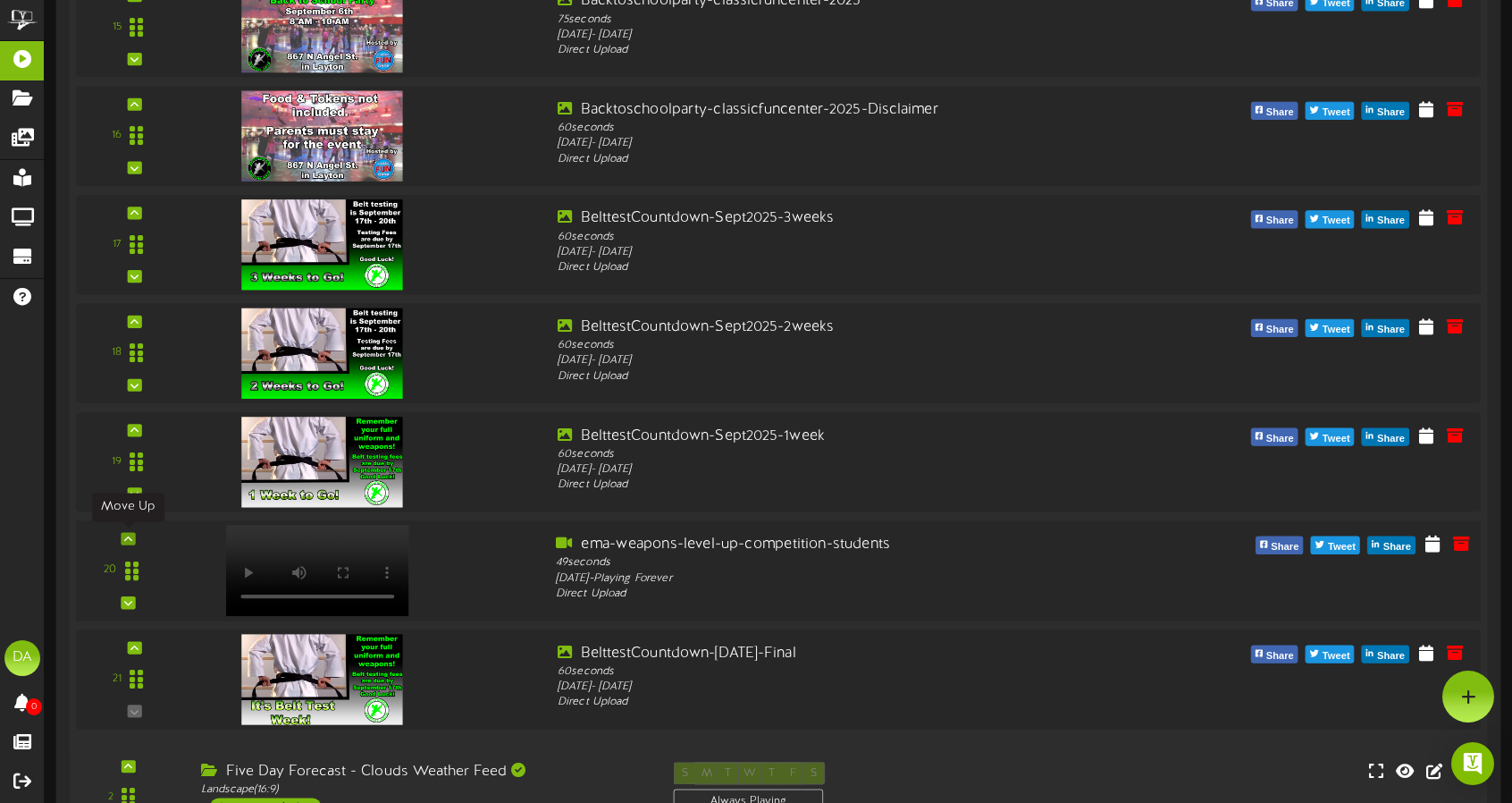
click at [135, 538] on div at bounding box center [127, 538] width 14 height 12
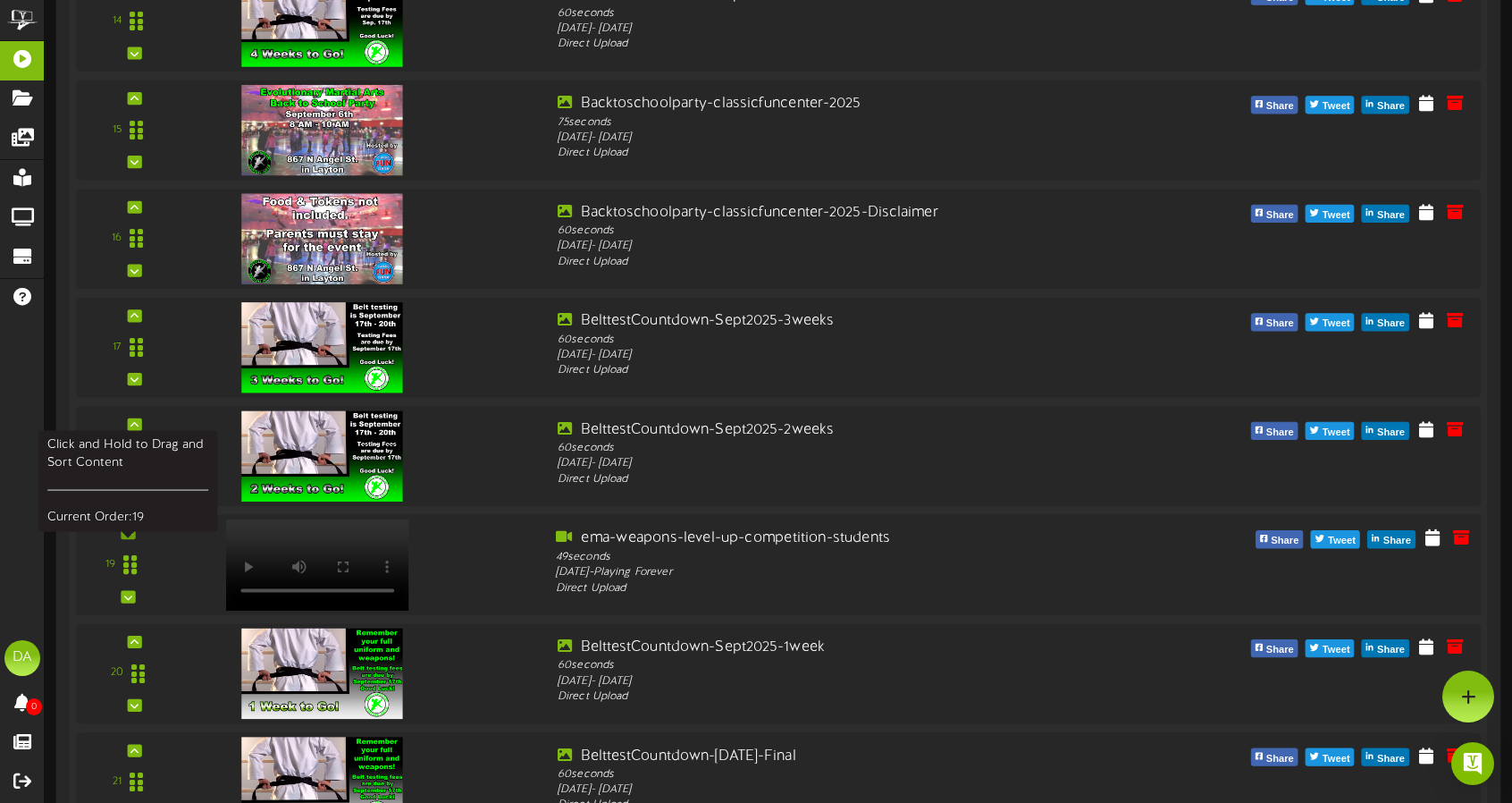
scroll to position [1959, 0]
click at [132, 536] on icon at bounding box center [128, 534] width 8 height 9
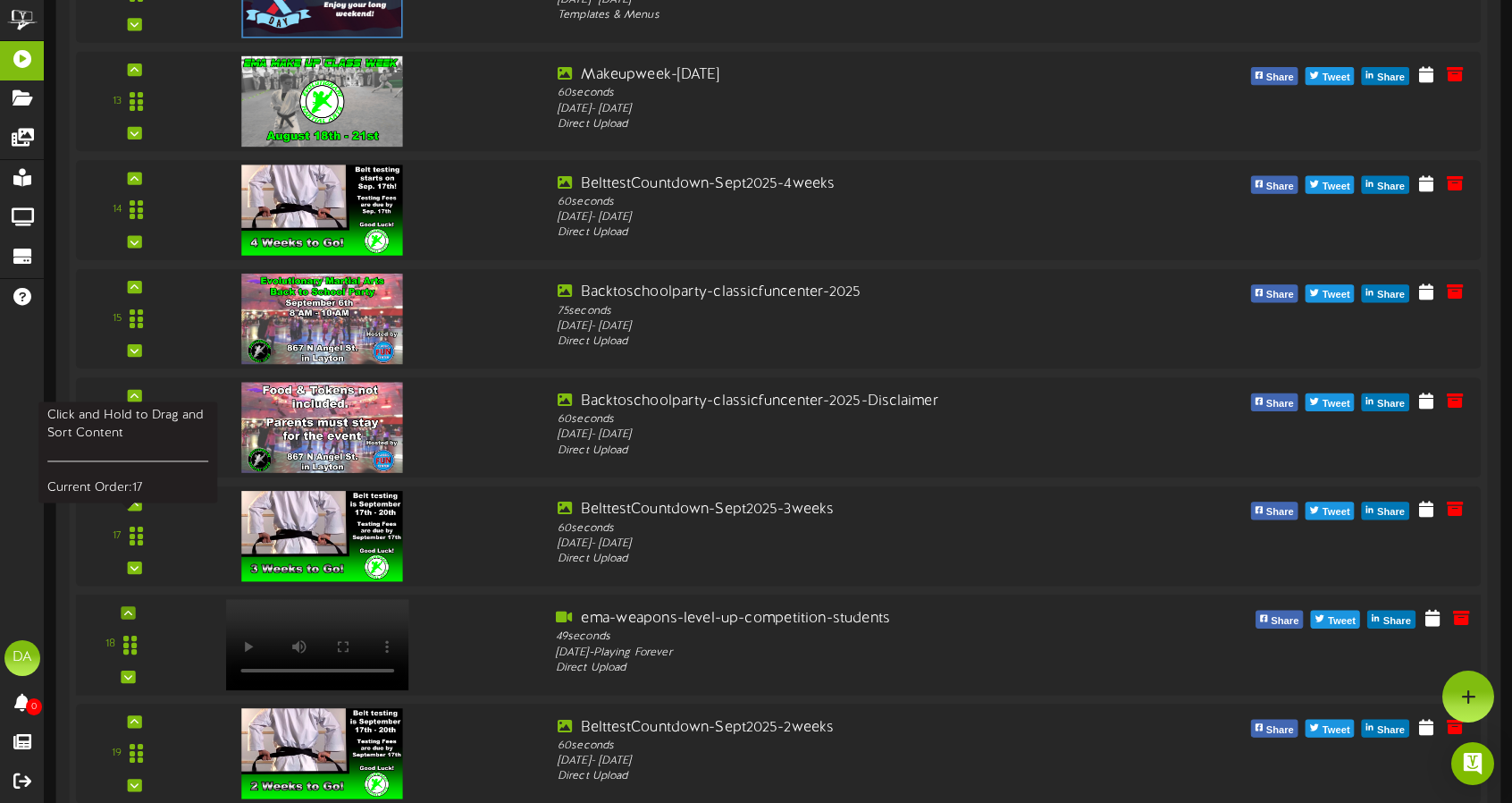
scroll to position [1771, 0]
click at [132, 611] on icon at bounding box center [128, 613] width 8 height 9
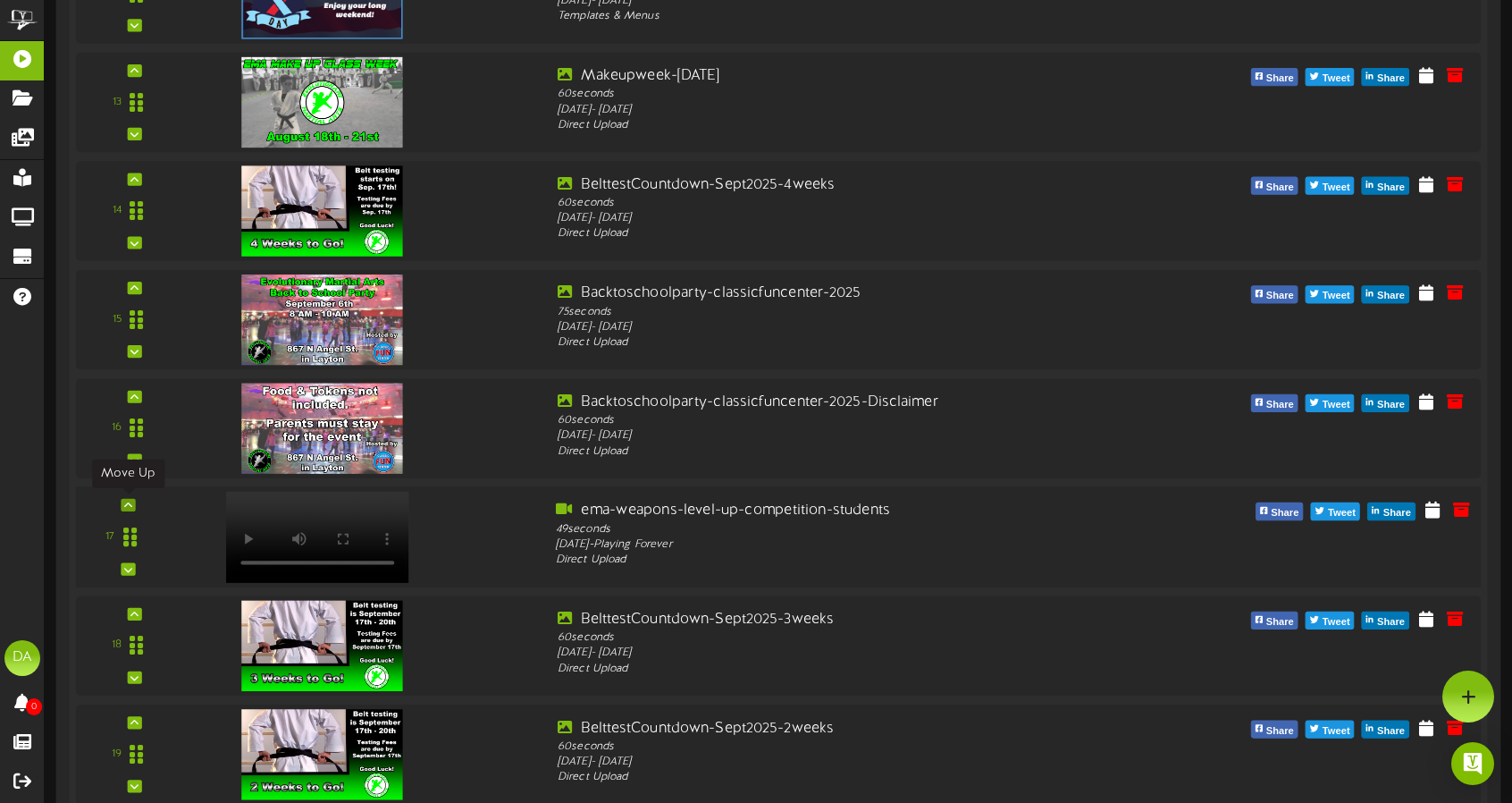
click at [129, 502] on icon at bounding box center [128, 505] width 8 height 9
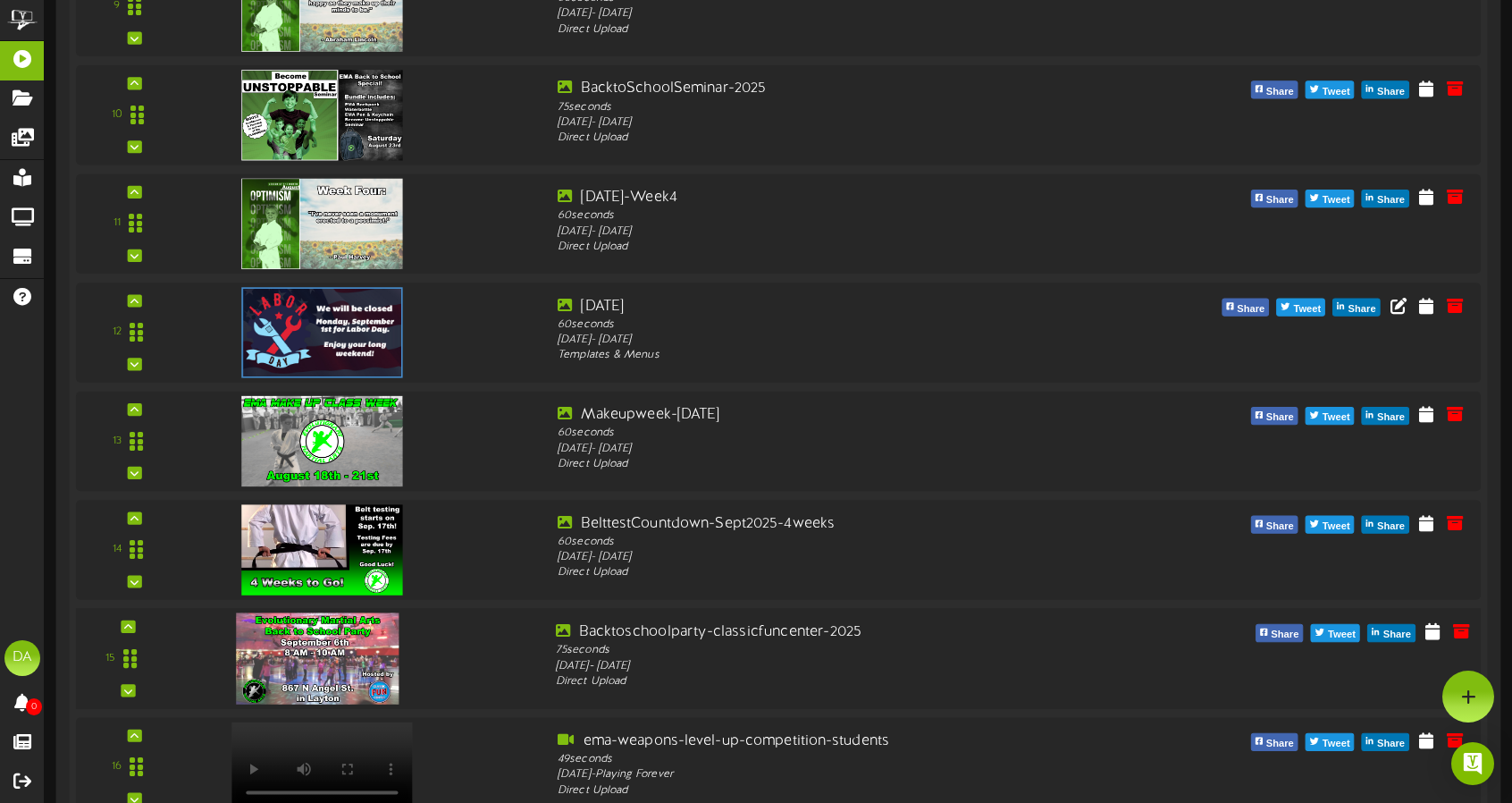
scroll to position [1426, 0]
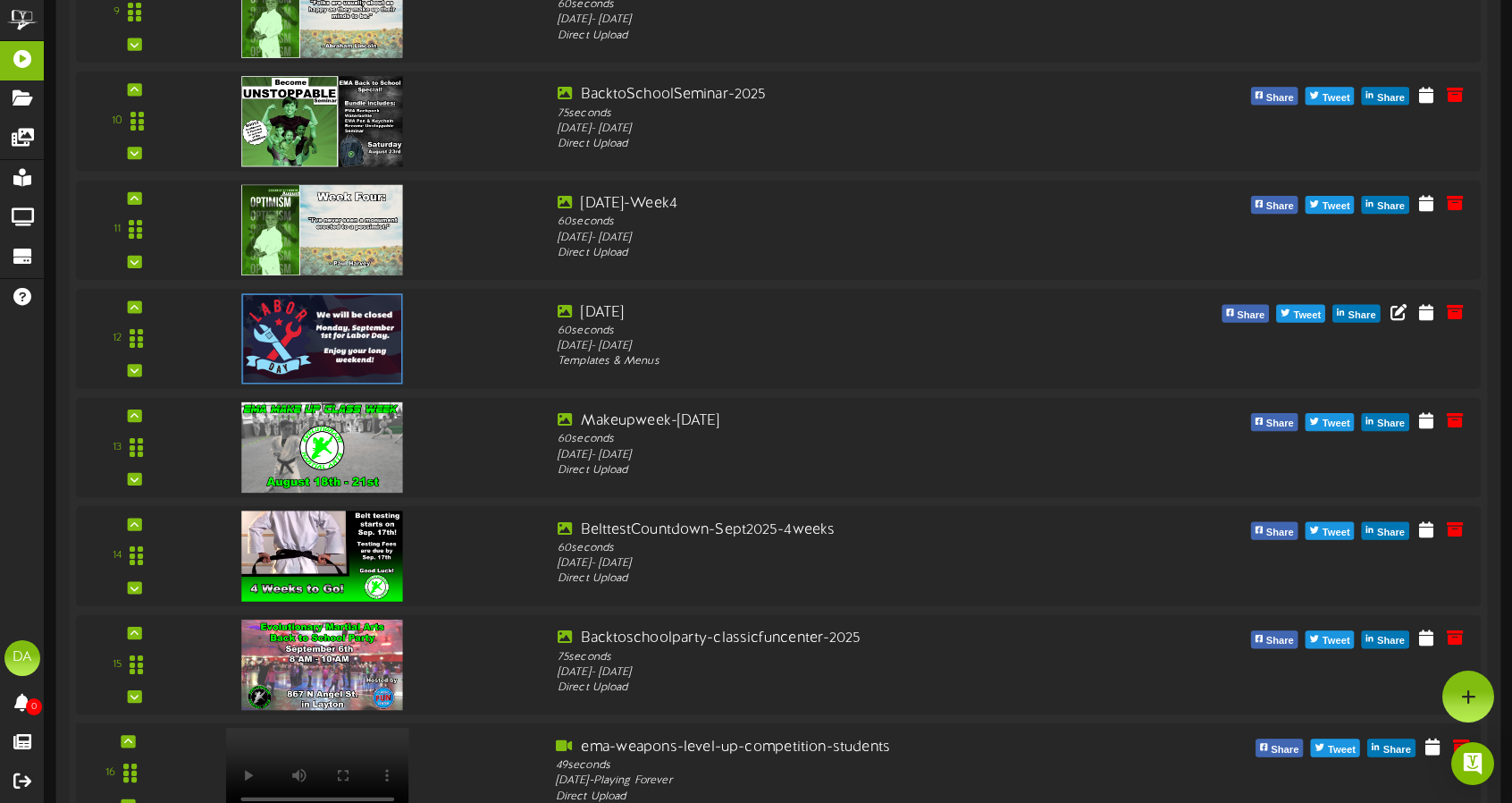
click at [132, 745] on div "16" at bounding box center [128, 773] width 92 height 73
click at [127, 741] on icon at bounding box center [128, 741] width 8 height 9
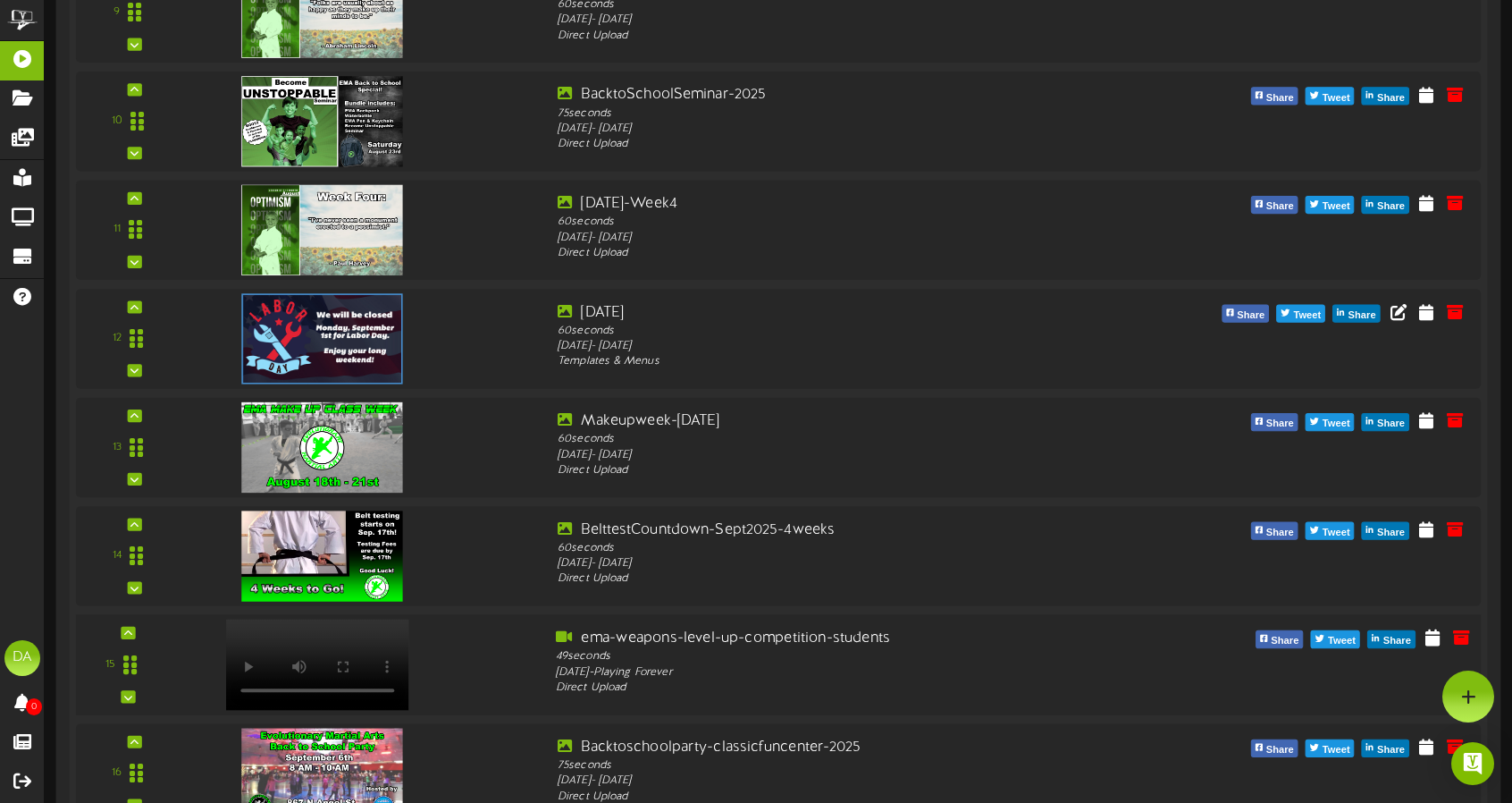
click at [117, 631] on div "15" at bounding box center [128, 665] width 92 height 73
click at [137, 641] on div at bounding box center [130, 664] width 41 height 46
click at [132, 628] on icon at bounding box center [128, 633] width 8 height 9
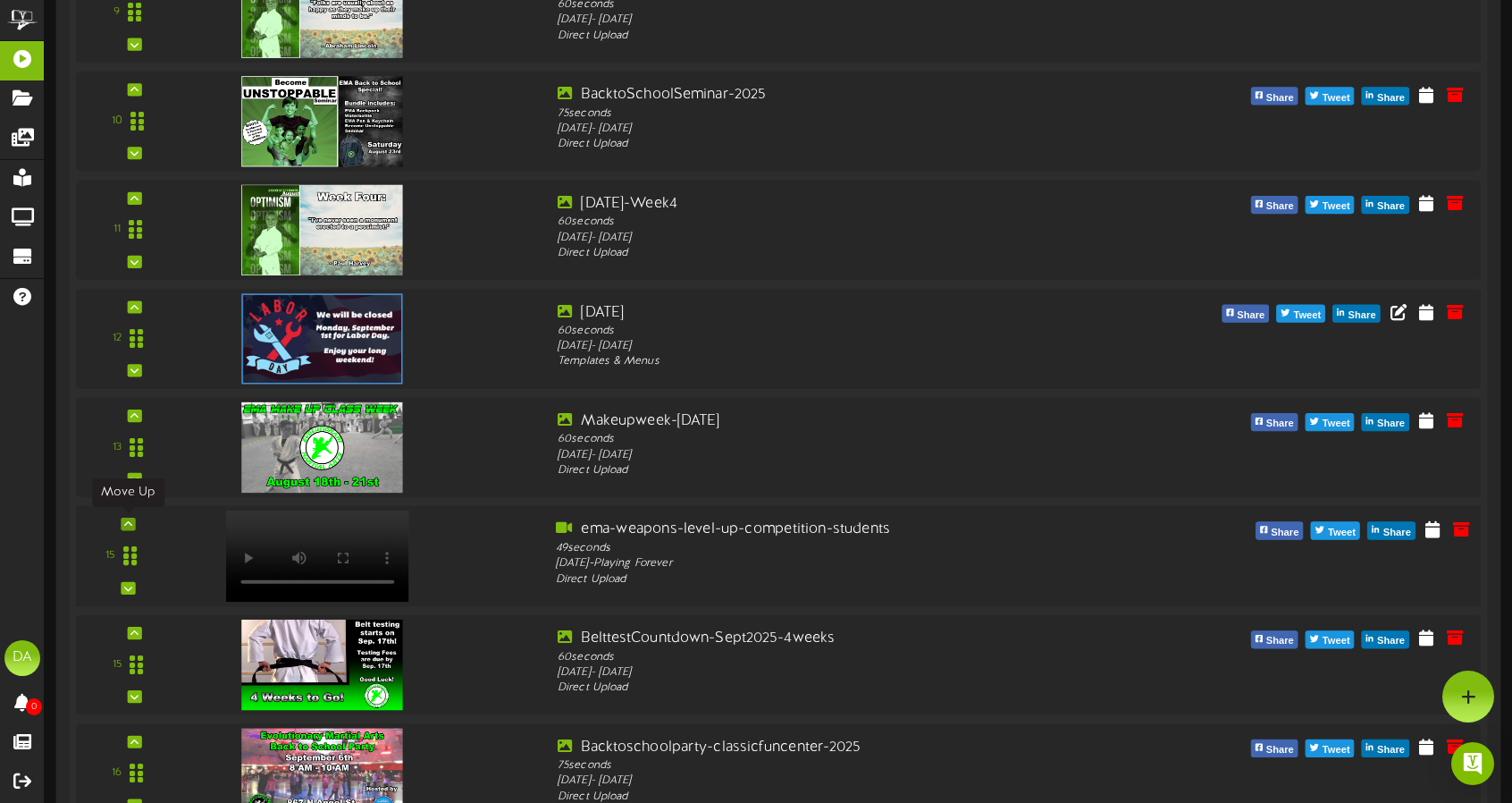
click at [133, 521] on div at bounding box center [127, 523] width 14 height 12
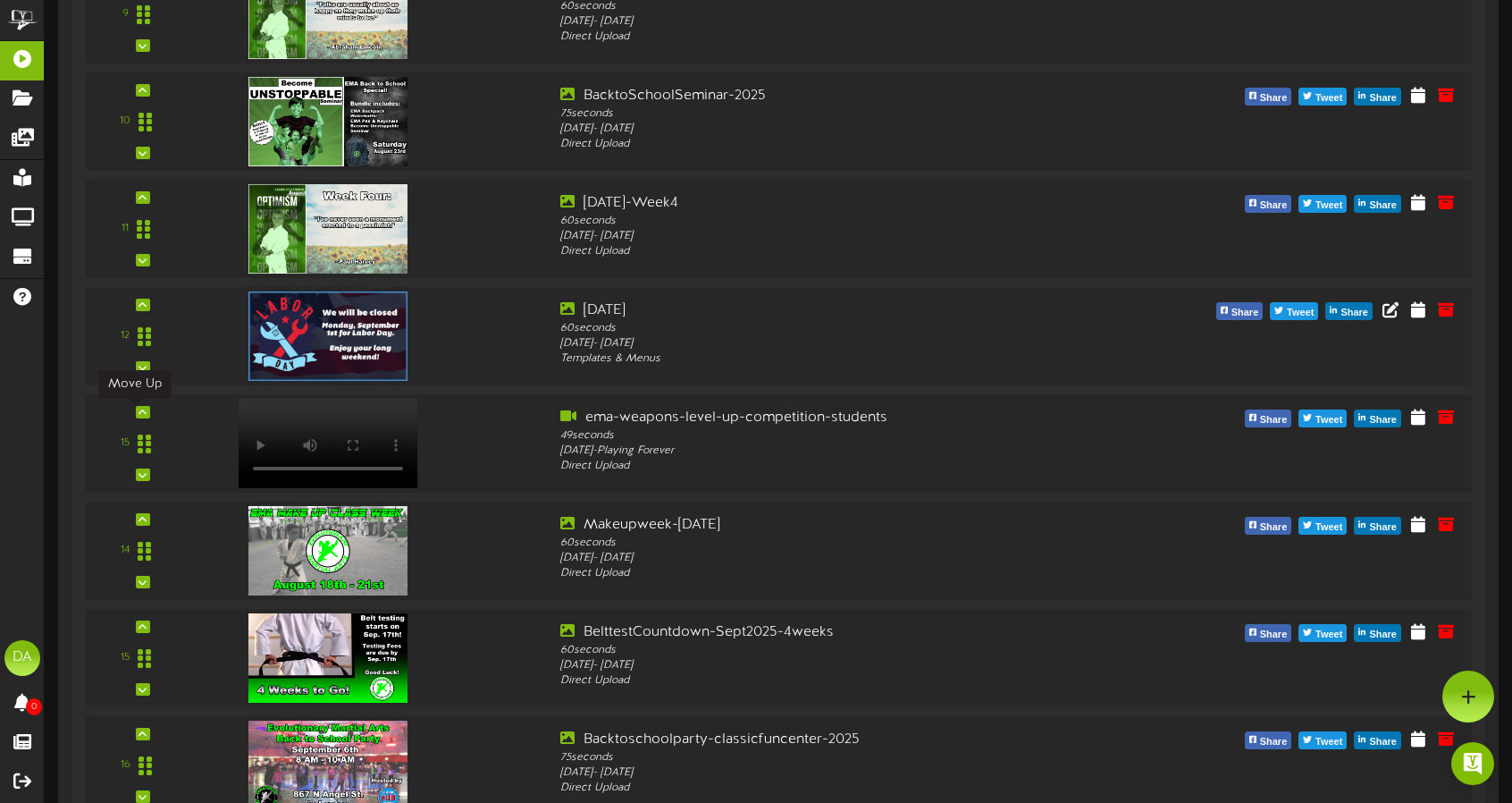
click at [138, 417] on icon at bounding box center [142, 412] width 8 height 9
